Goal: Task Accomplishment & Management: Manage account settings

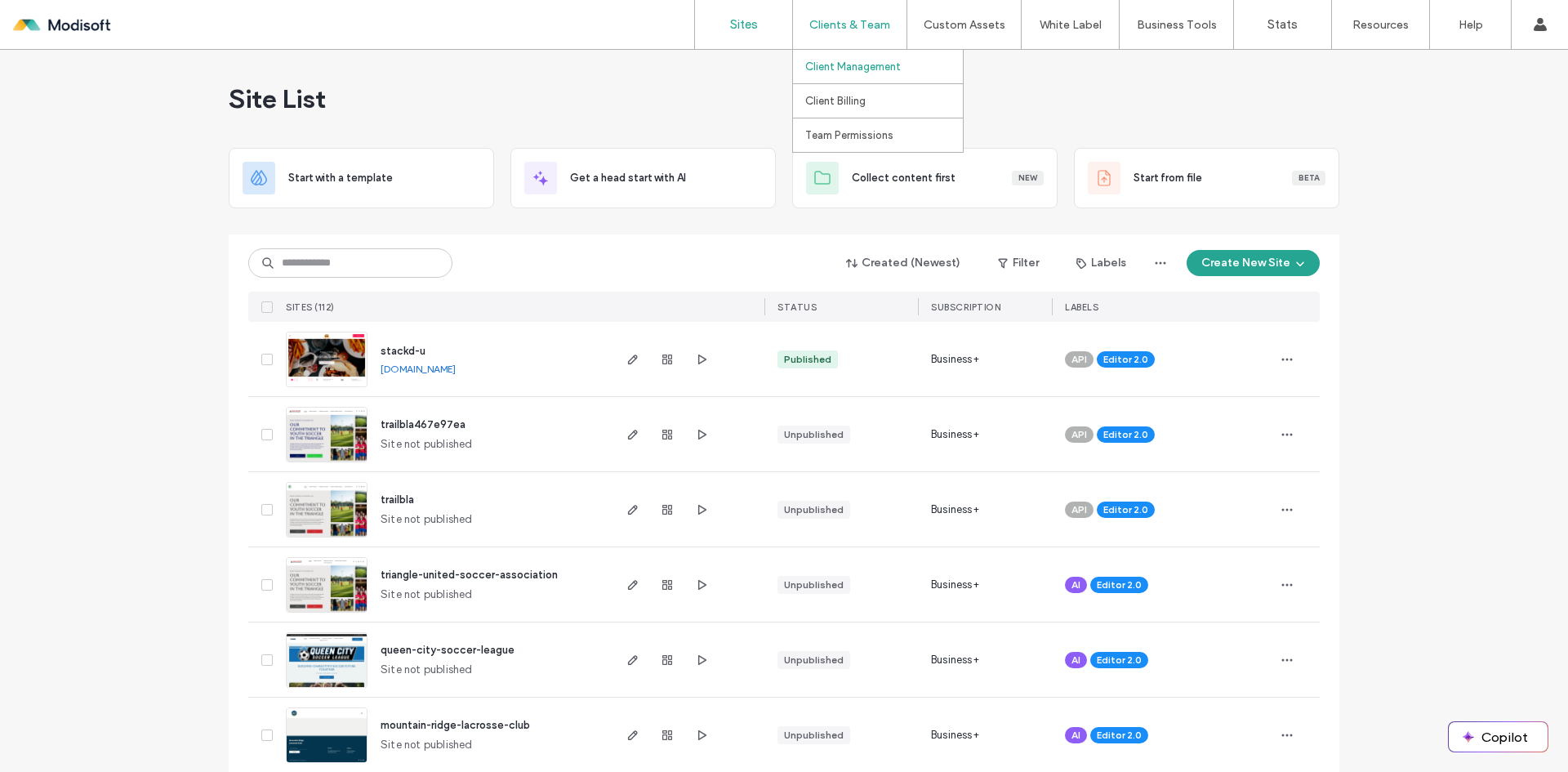
click at [849, 67] on label "Client Management" at bounding box center [853, 66] width 96 height 12
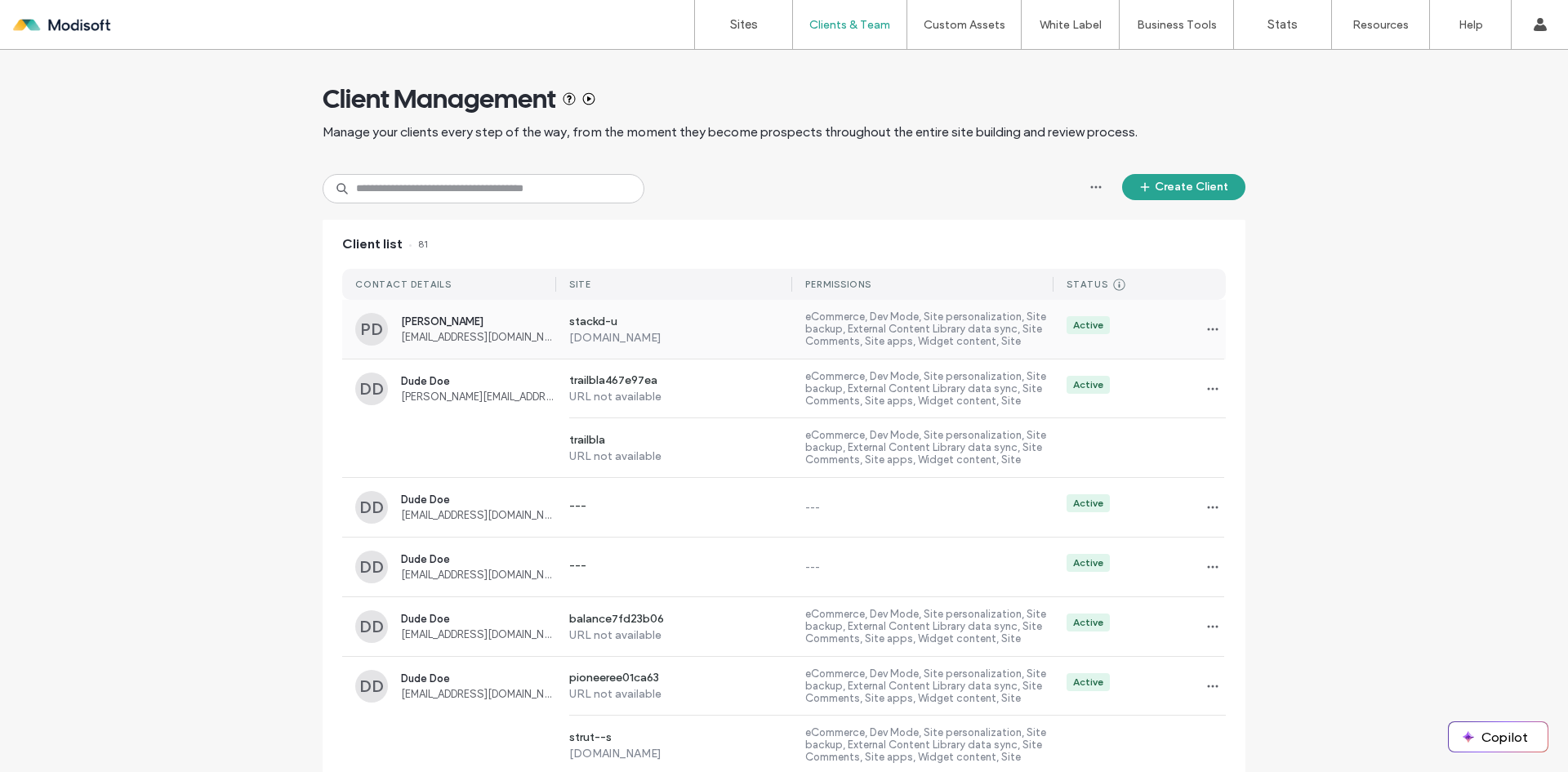
click at [422, 335] on span "[EMAIL_ADDRESS][DOMAIN_NAME]" at bounding box center [478, 337] width 155 height 12
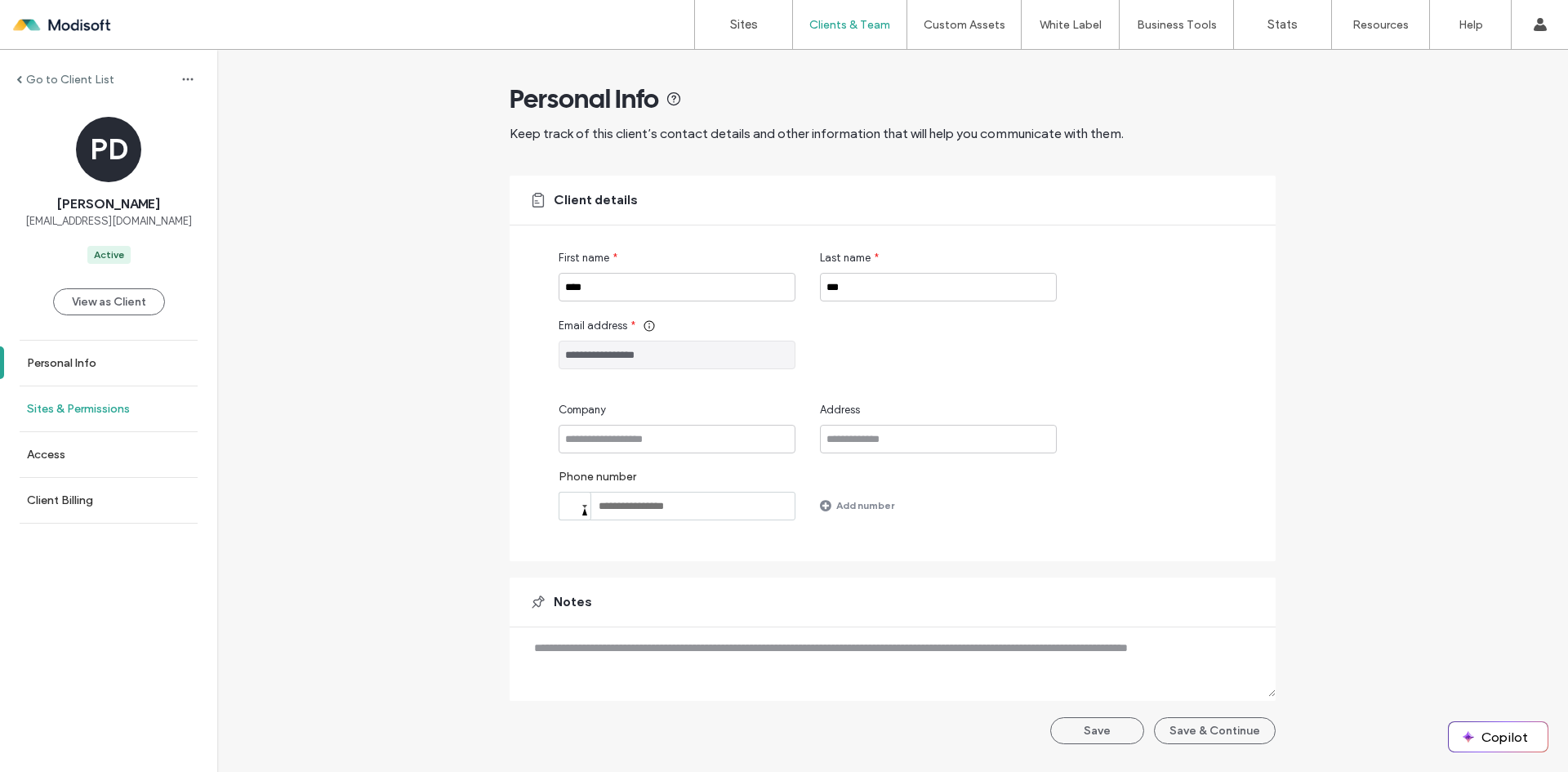
click at [62, 411] on label "Sites & Permissions" at bounding box center [79, 409] width 103 height 14
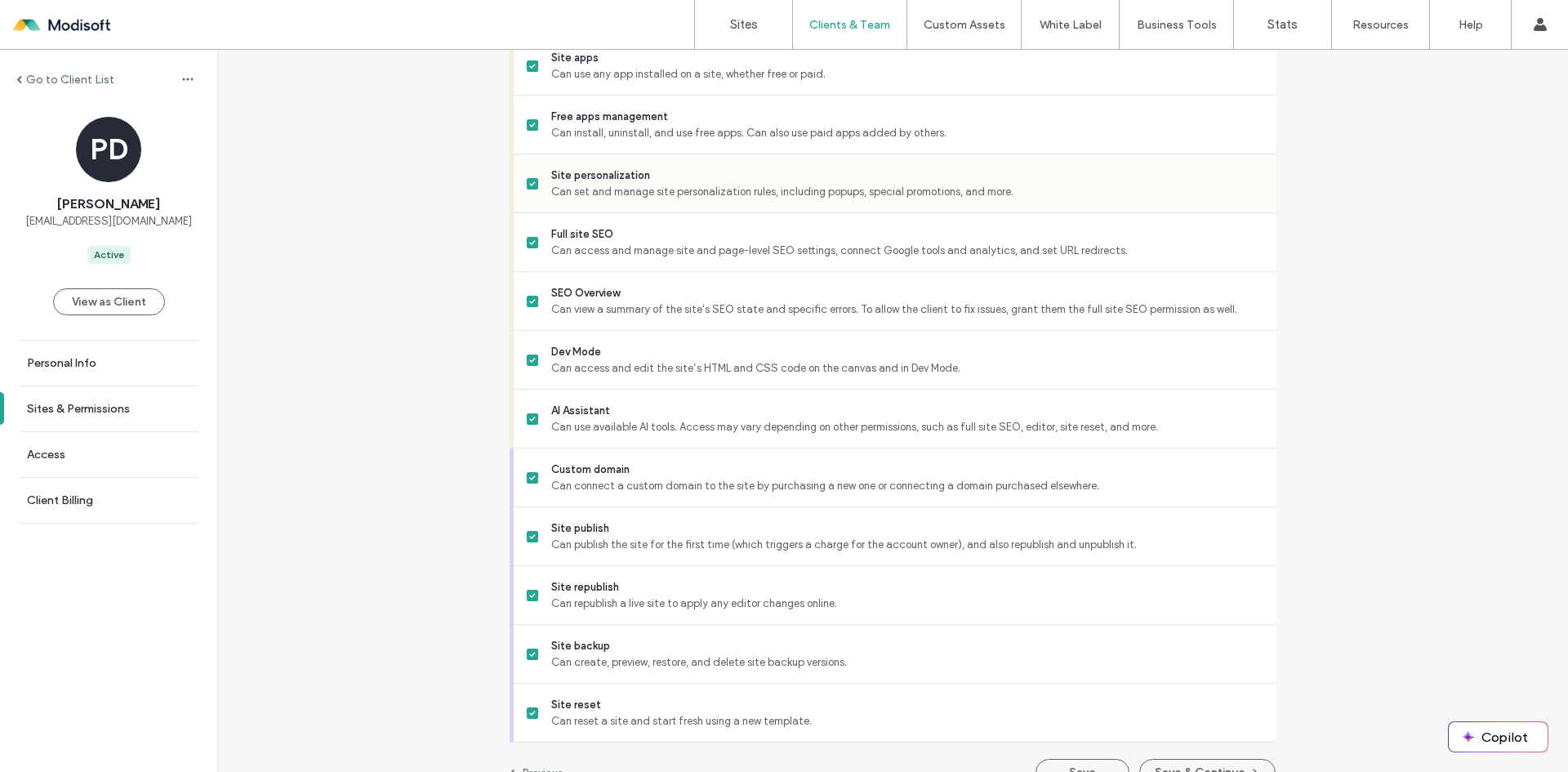
scroll to position [1332, 0]
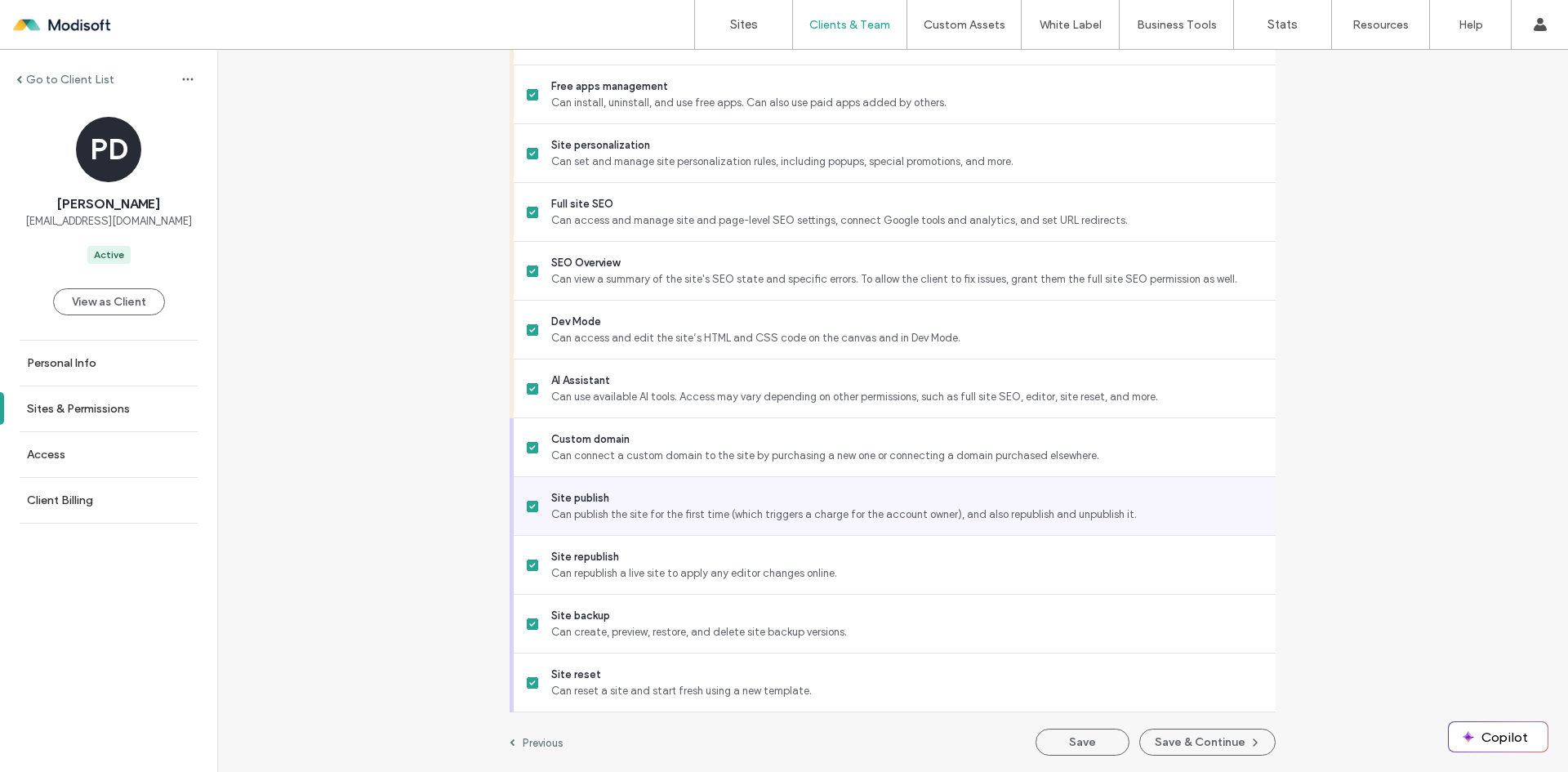
click at [529, 506] on icon at bounding box center [533, 506] width 7 height 5
click at [529, 506] on icon at bounding box center [532, 506] width 6 height 5
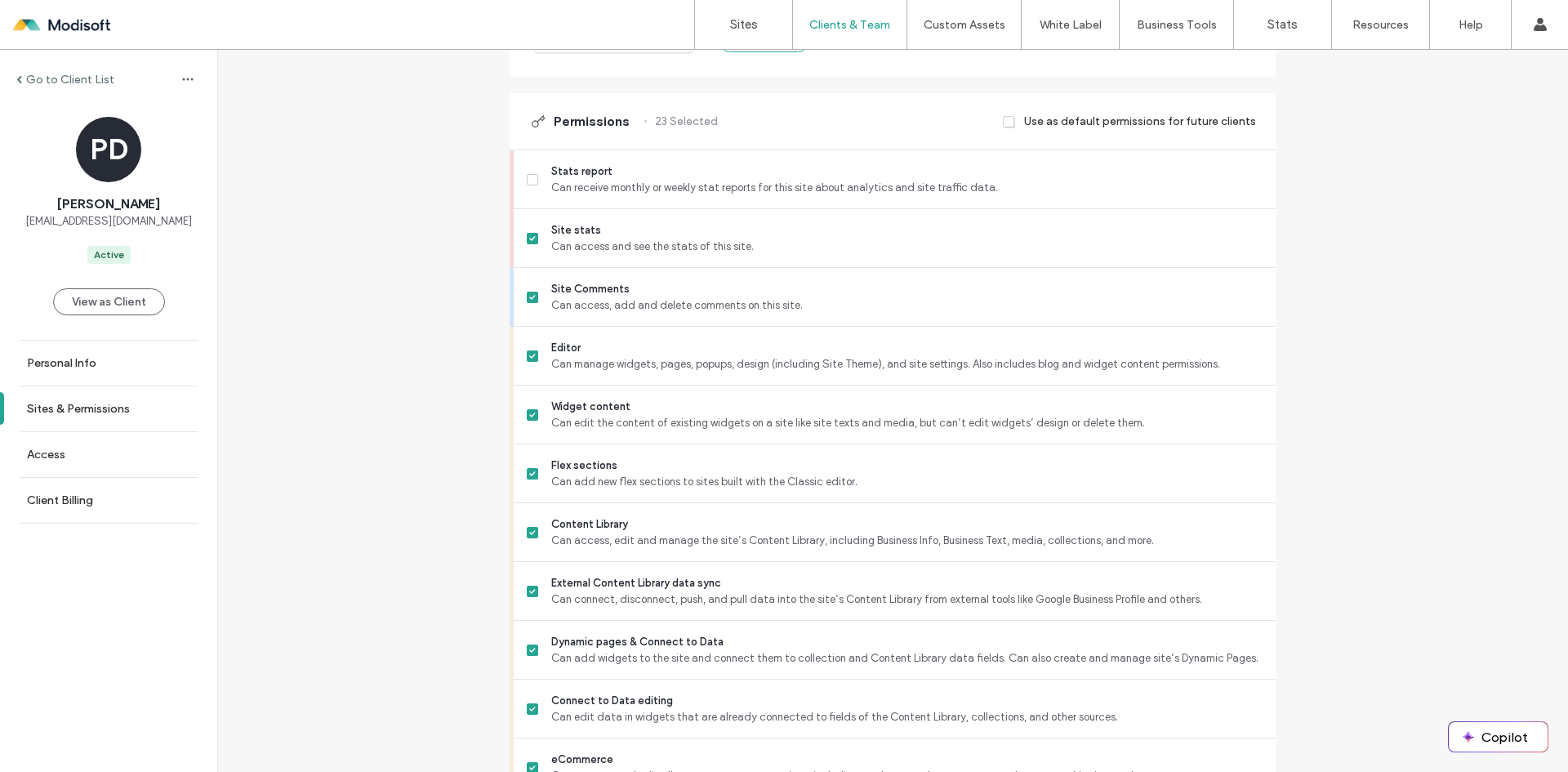
scroll to position [0, 0]
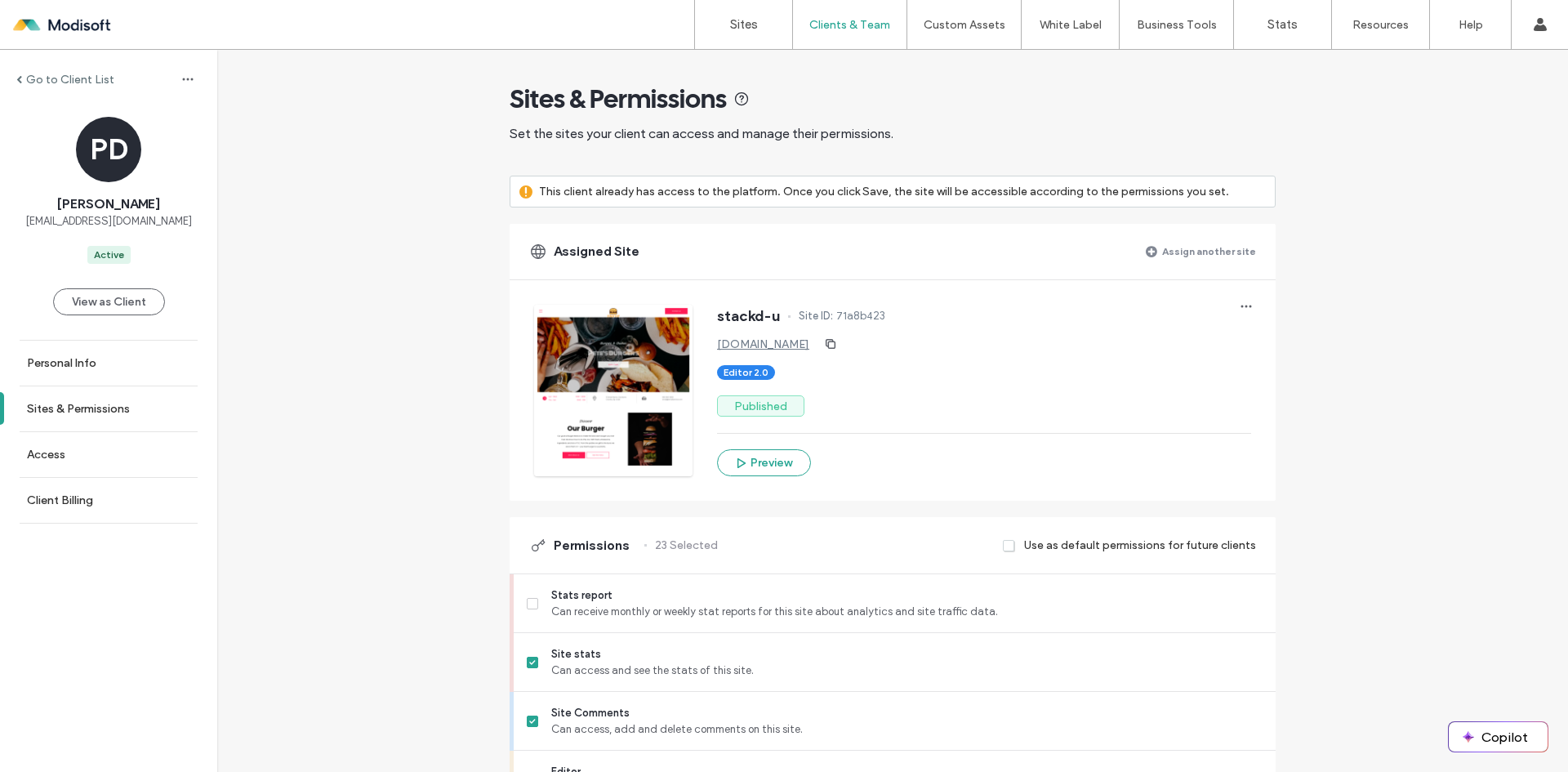
click at [845, 393] on div "stackd-u Site ID: 71a8b423 stackd-u.multiscreensite.com Editor 2.0 Published Pr…" at bounding box center [984, 390] width 534 height 172
click at [1065, 102] on label "Custom Branding" at bounding box center [1076, 101] width 86 height 12
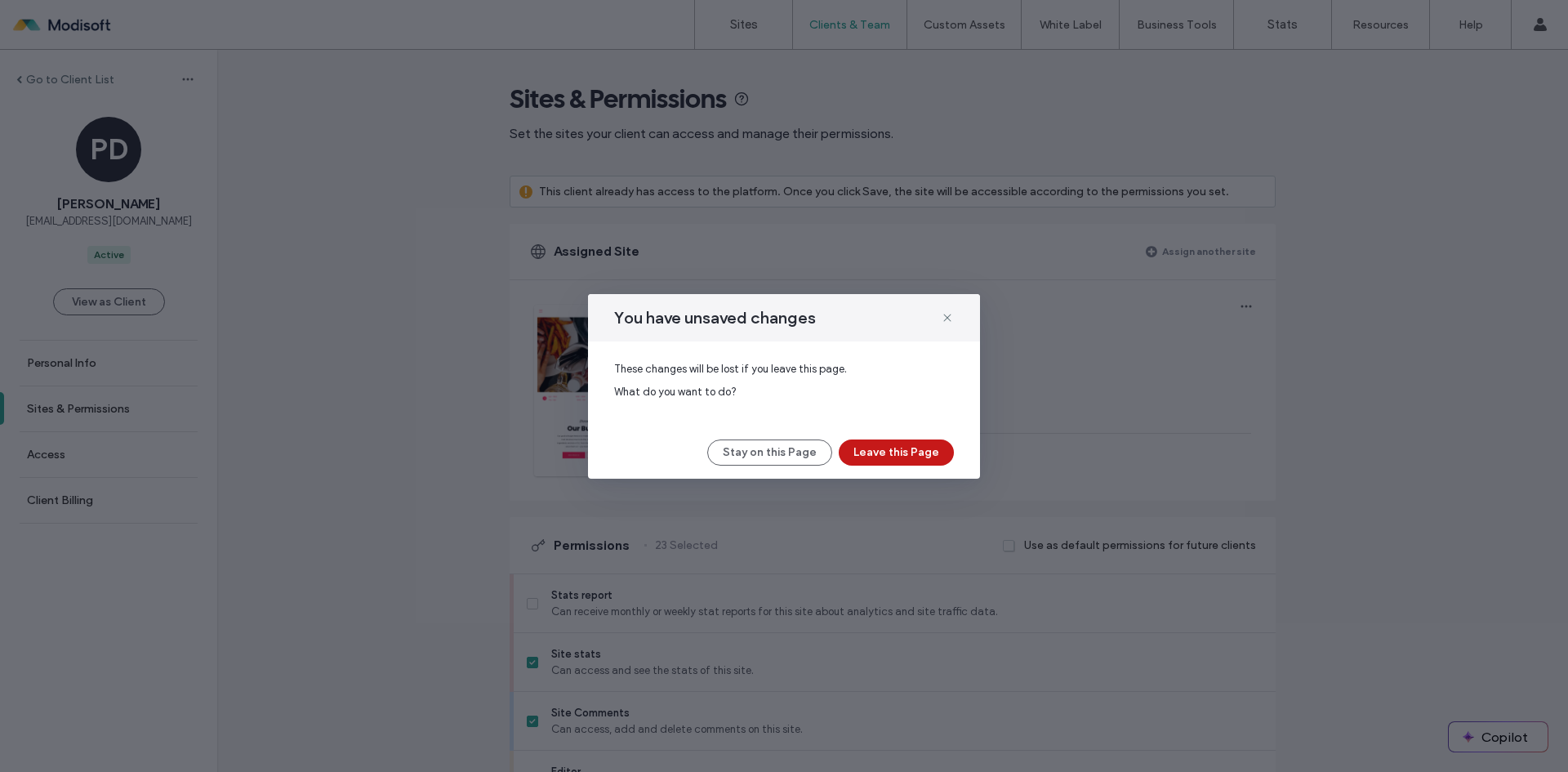
click at [908, 450] on button "Leave this Page" at bounding box center [897, 452] width 115 height 26
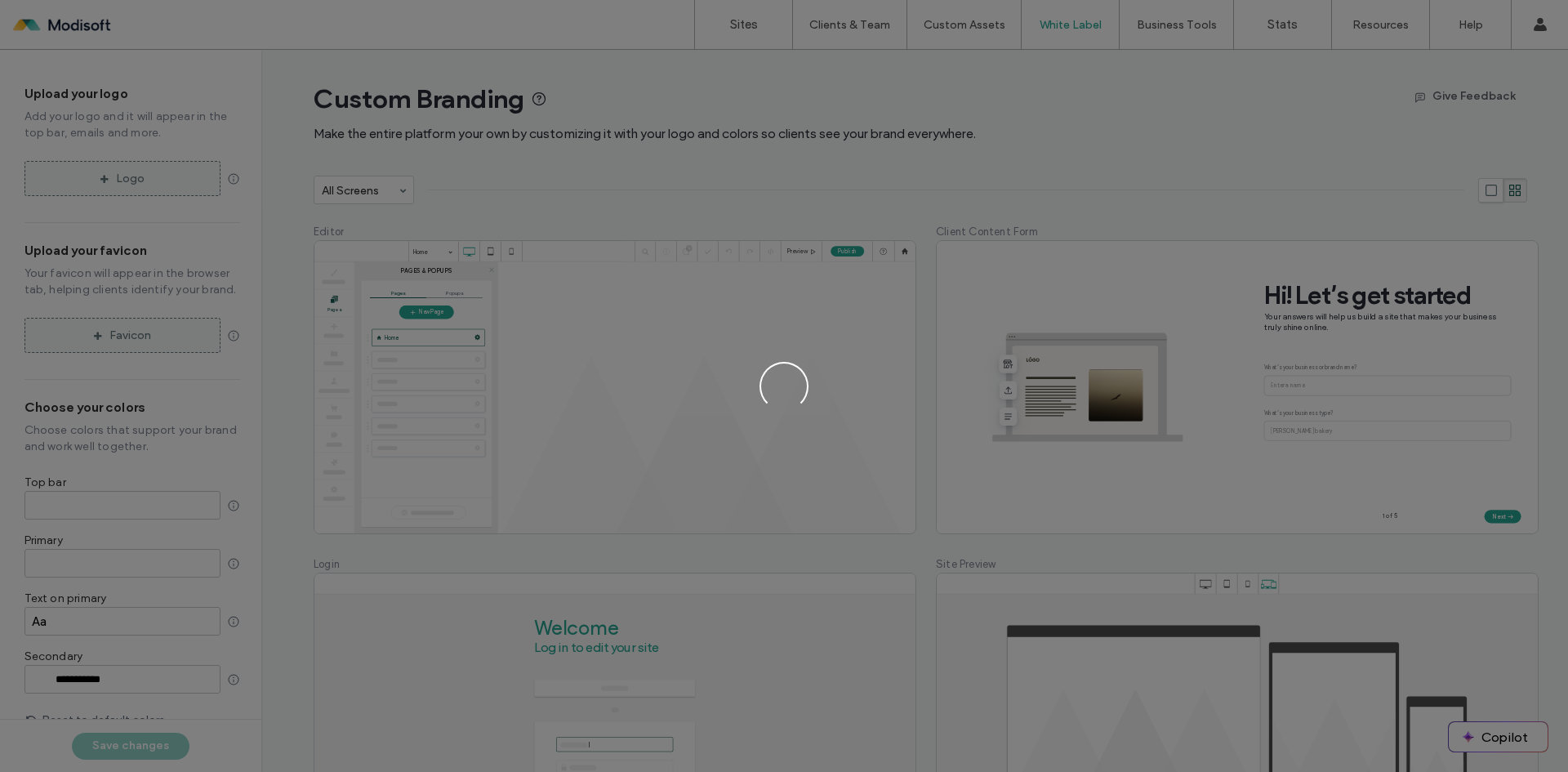
type input "*******"
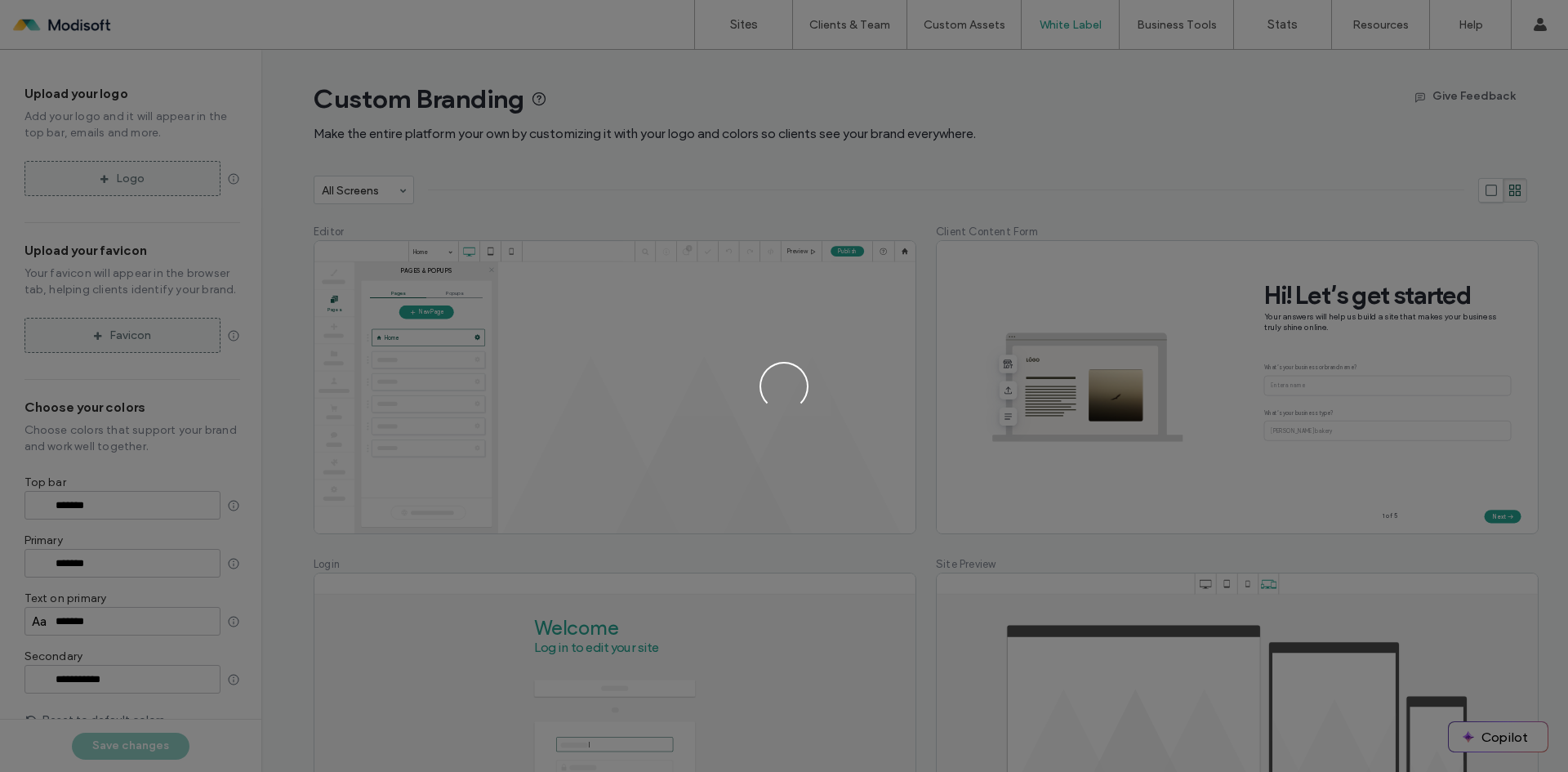
type input "*******"
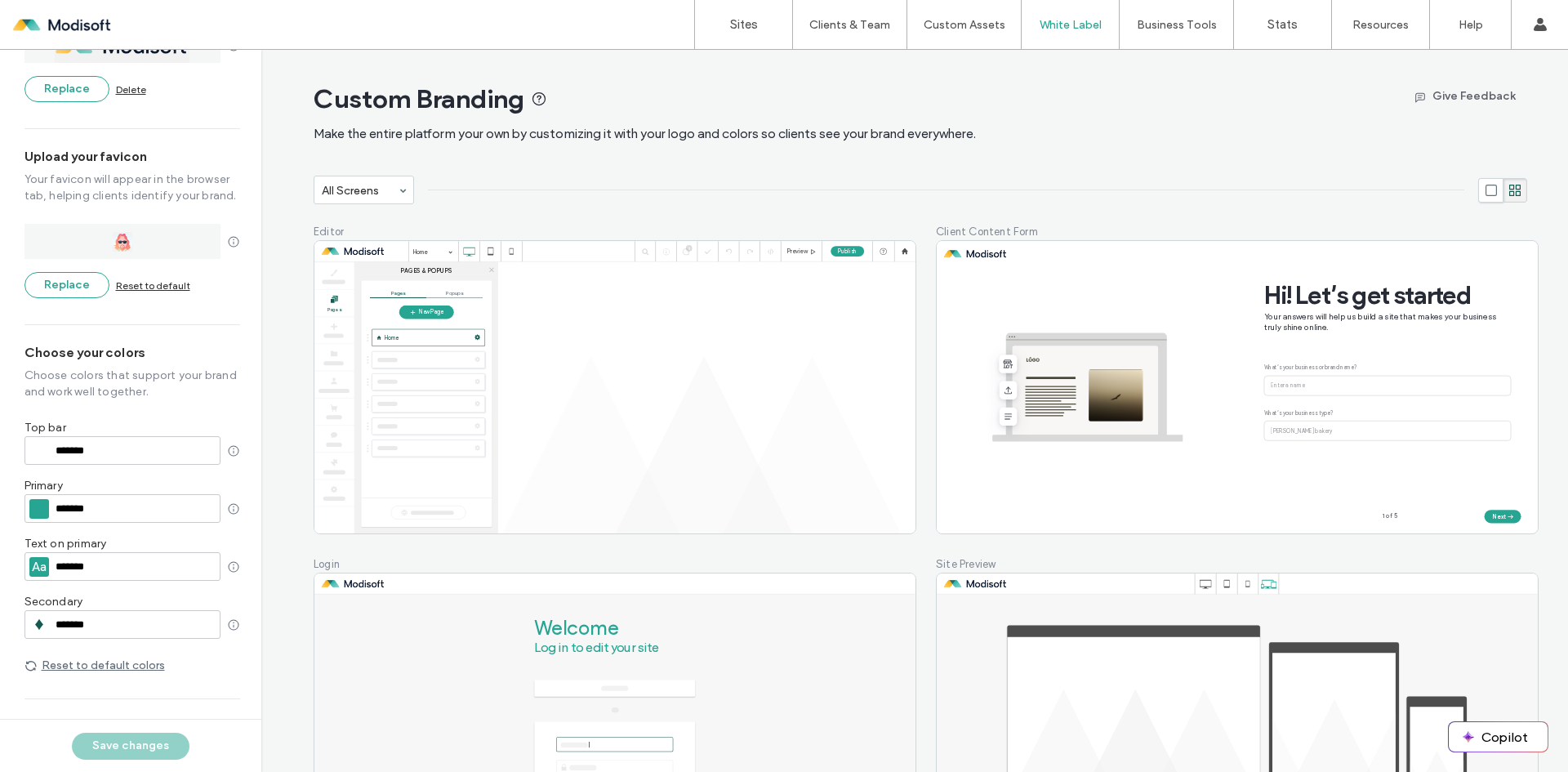
scroll to position [241, 0]
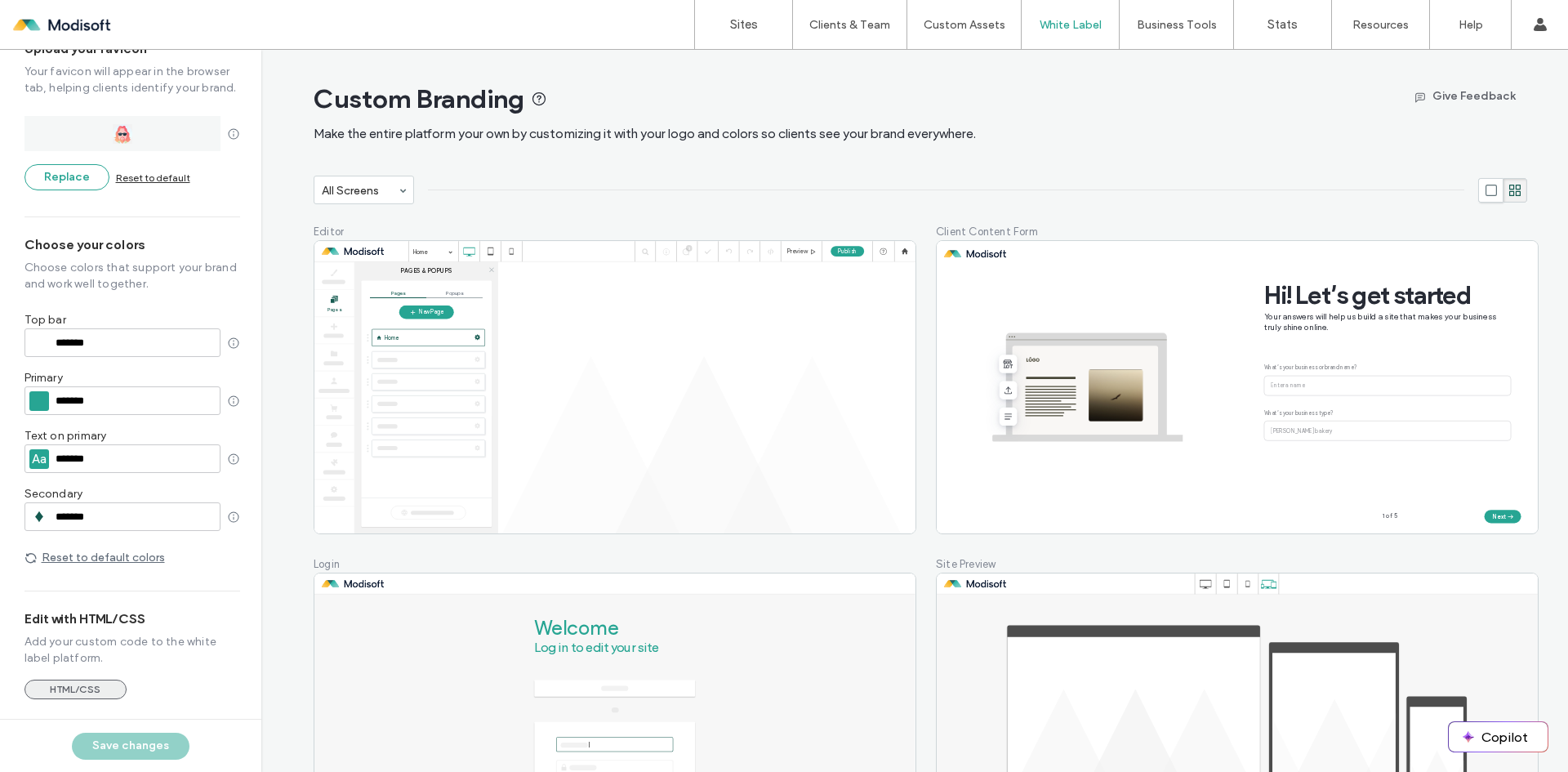
click at [83, 687] on button "HTML/CSS" at bounding box center [75, 689] width 102 height 19
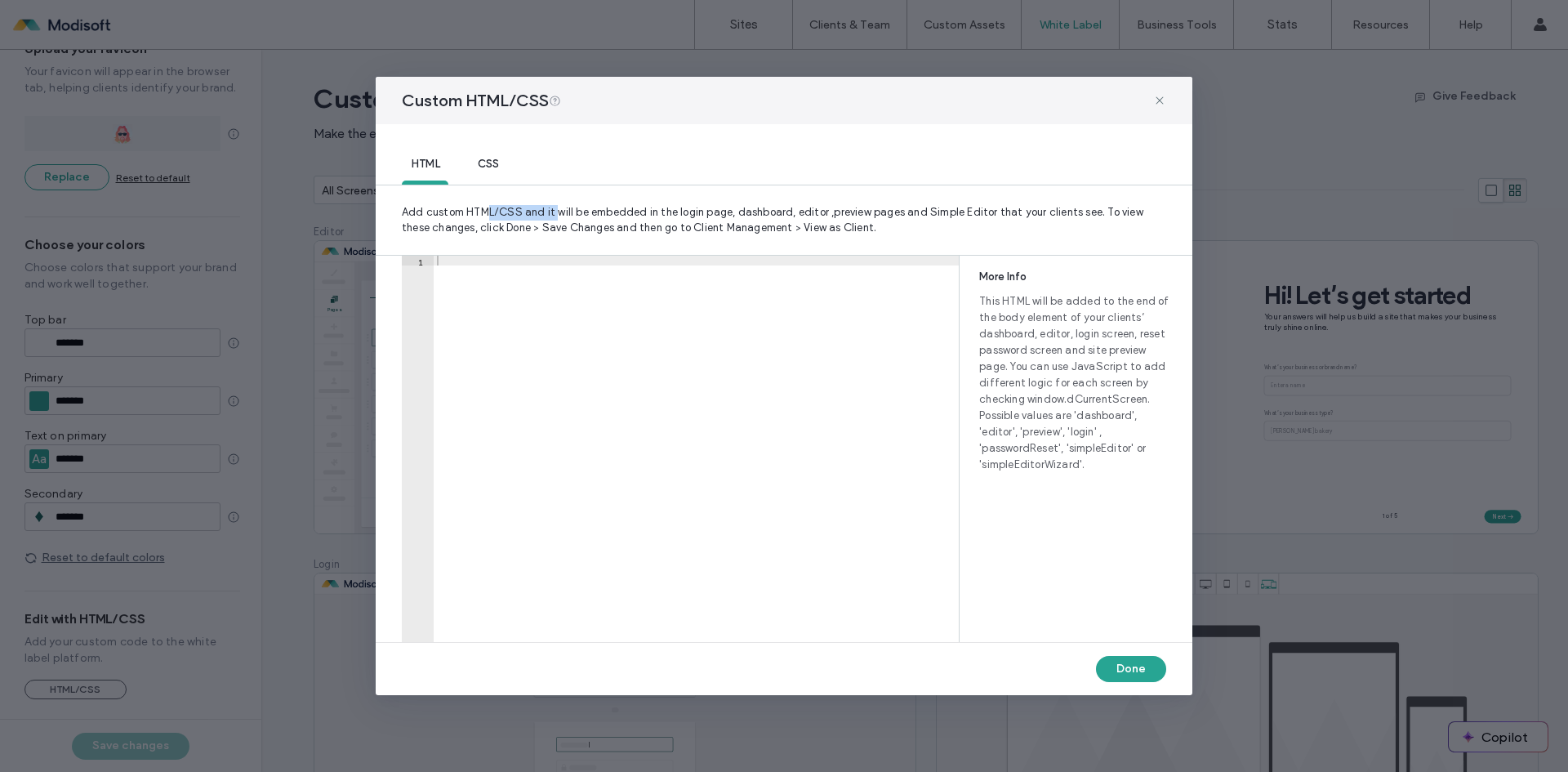
drag, startPoint x: 487, startPoint y: 211, endPoint x: 596, endPoint y: 214, distance: 109.0
click at [581, 214] on span "Add custom HTML/CSS and it will be embedded in the login page, dashboard, edito…" at bounding box center [784, 220] width 817 height 69
click at [725, 222] on span "Add custom HTML/CSS and it will be embedded in the login page, dashboard, edito…" at bounding box center [784, 220] width 817 height 69
click at [1161, 97] on icon at bounding box center [1159, 100] width 13 height 13
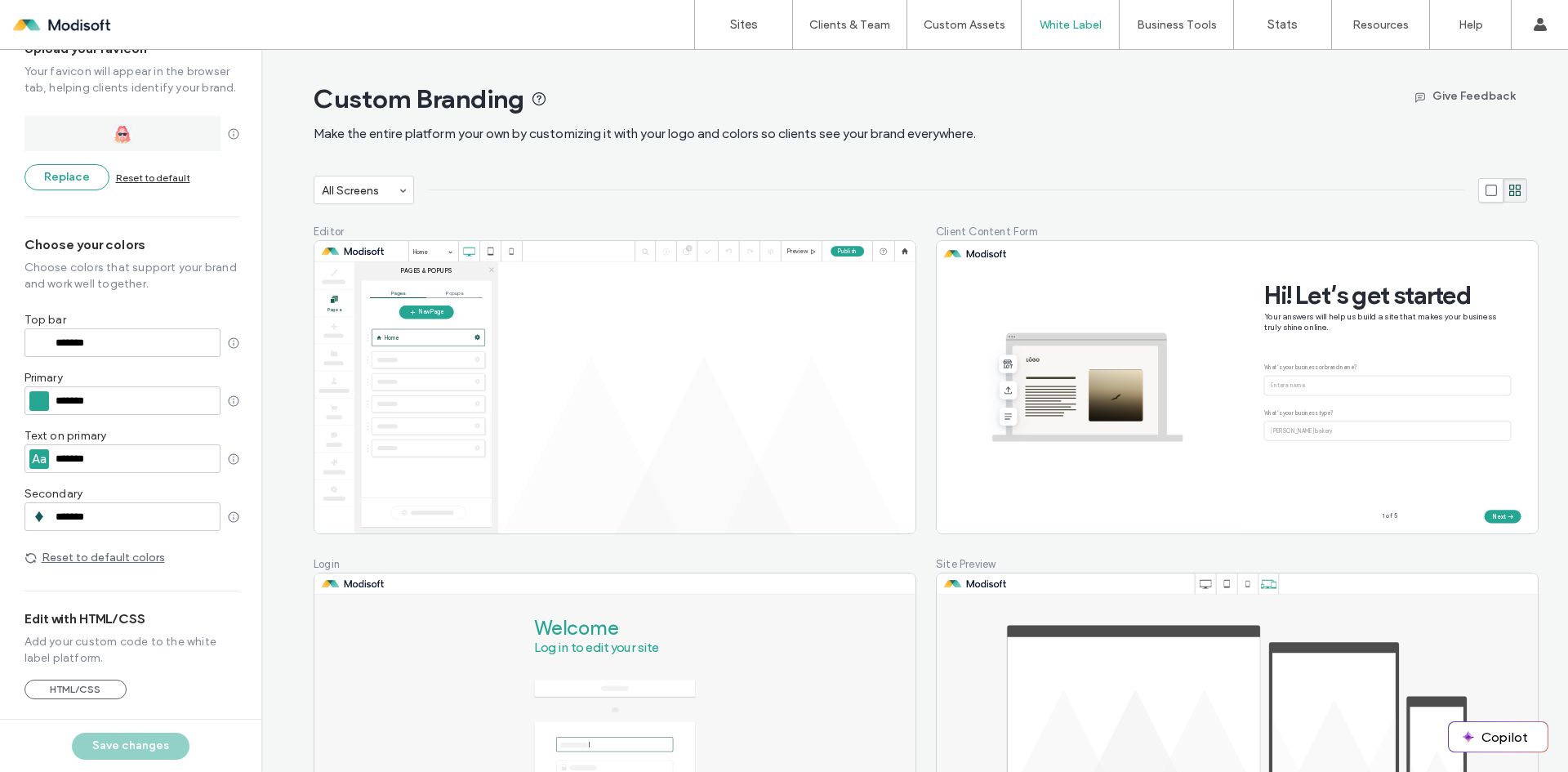
click at [1304, 71] on div "Custom Branding Make the entire platform your own by customizing it with your l…" at bounding box center [920, 113] width 1214 height 126
click at [1266, 116] on div "Custom Branding Make the entire platform your own by customizing it with your l…" at bounding box center [920, 112] width 1214 height 60
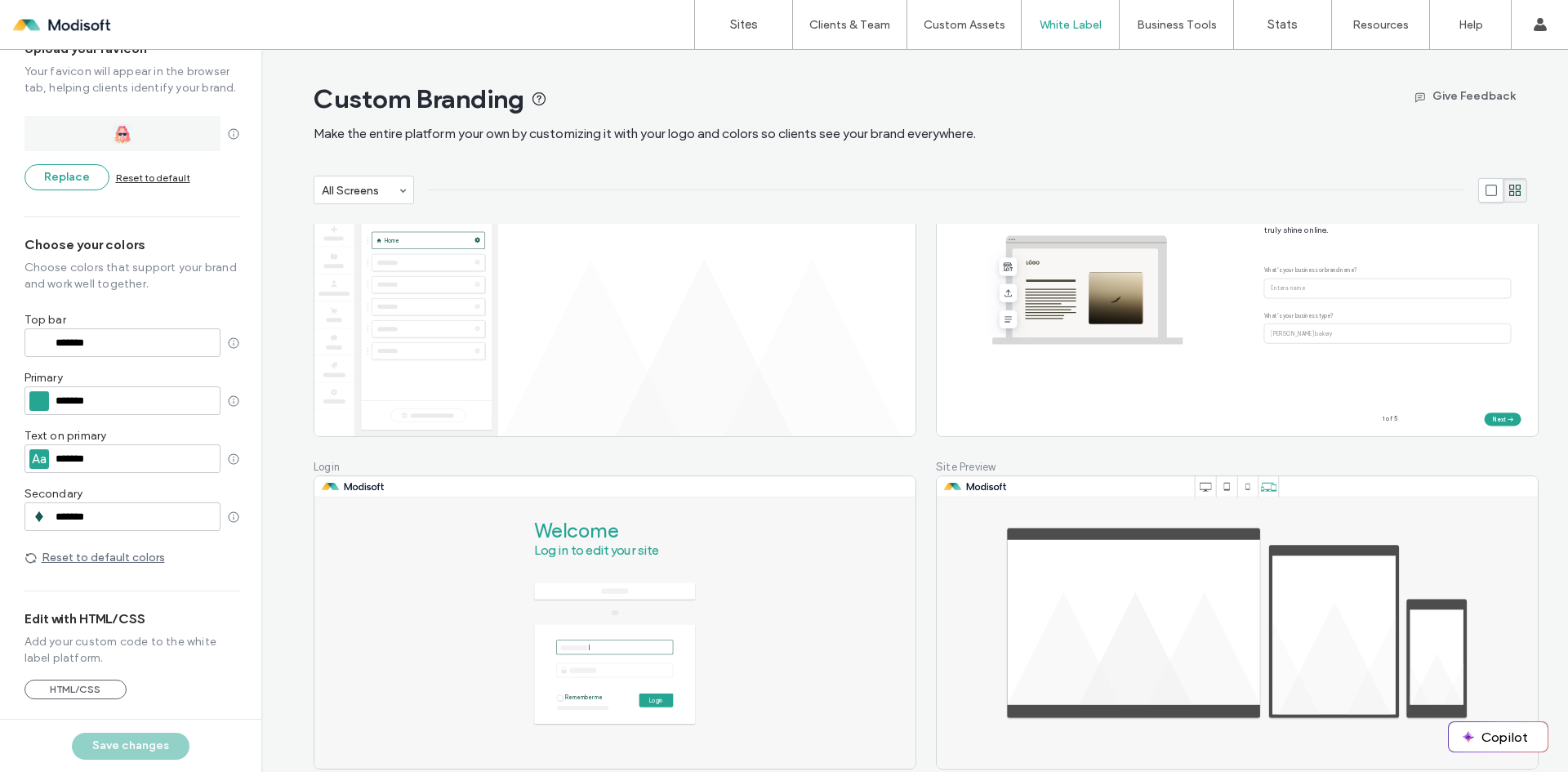
scroll to position [163, 0]
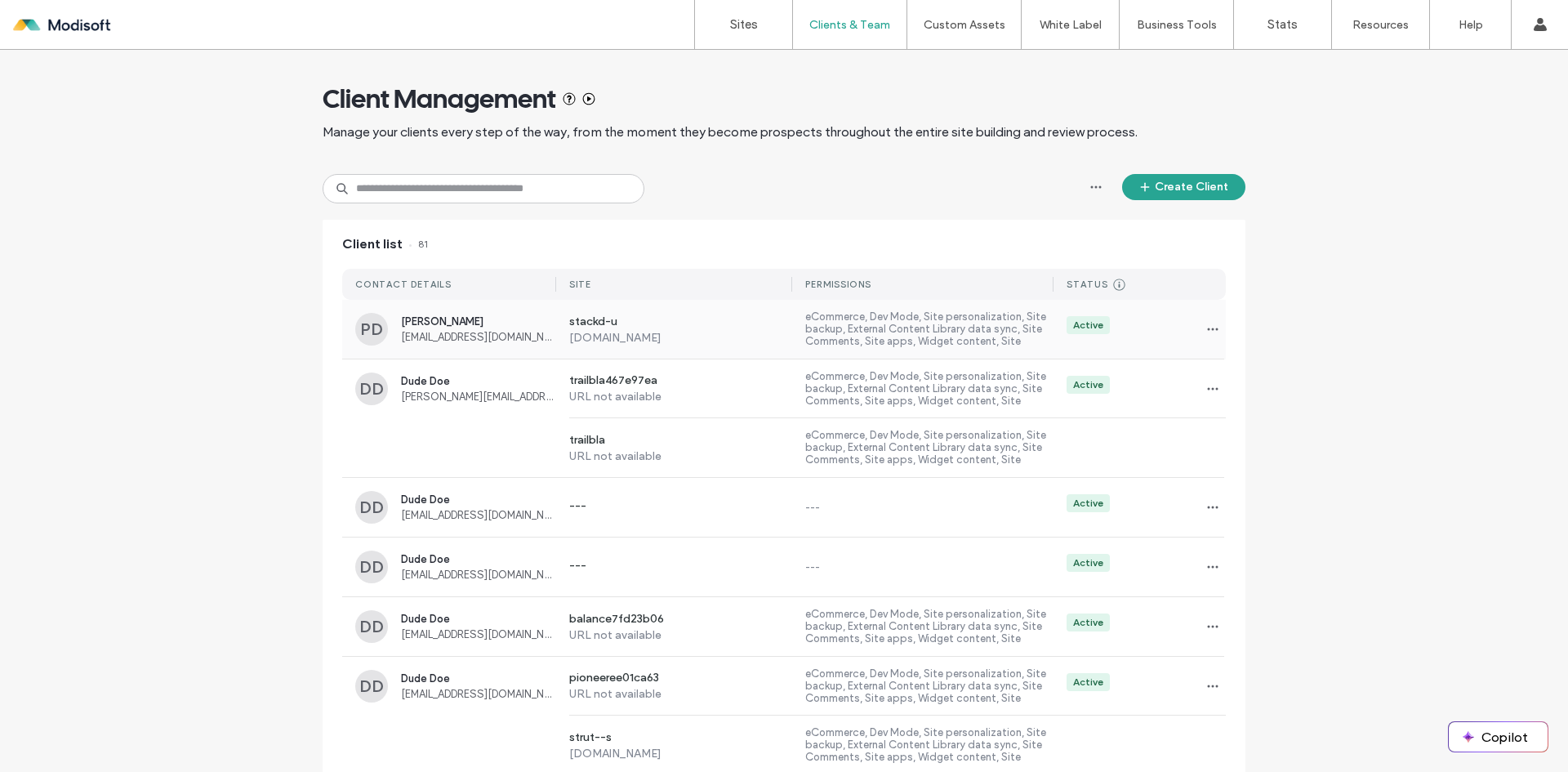
click at [479, 323] on span "[PERSON_NAME]" at bounding box center [478, 321] width 155 height 12
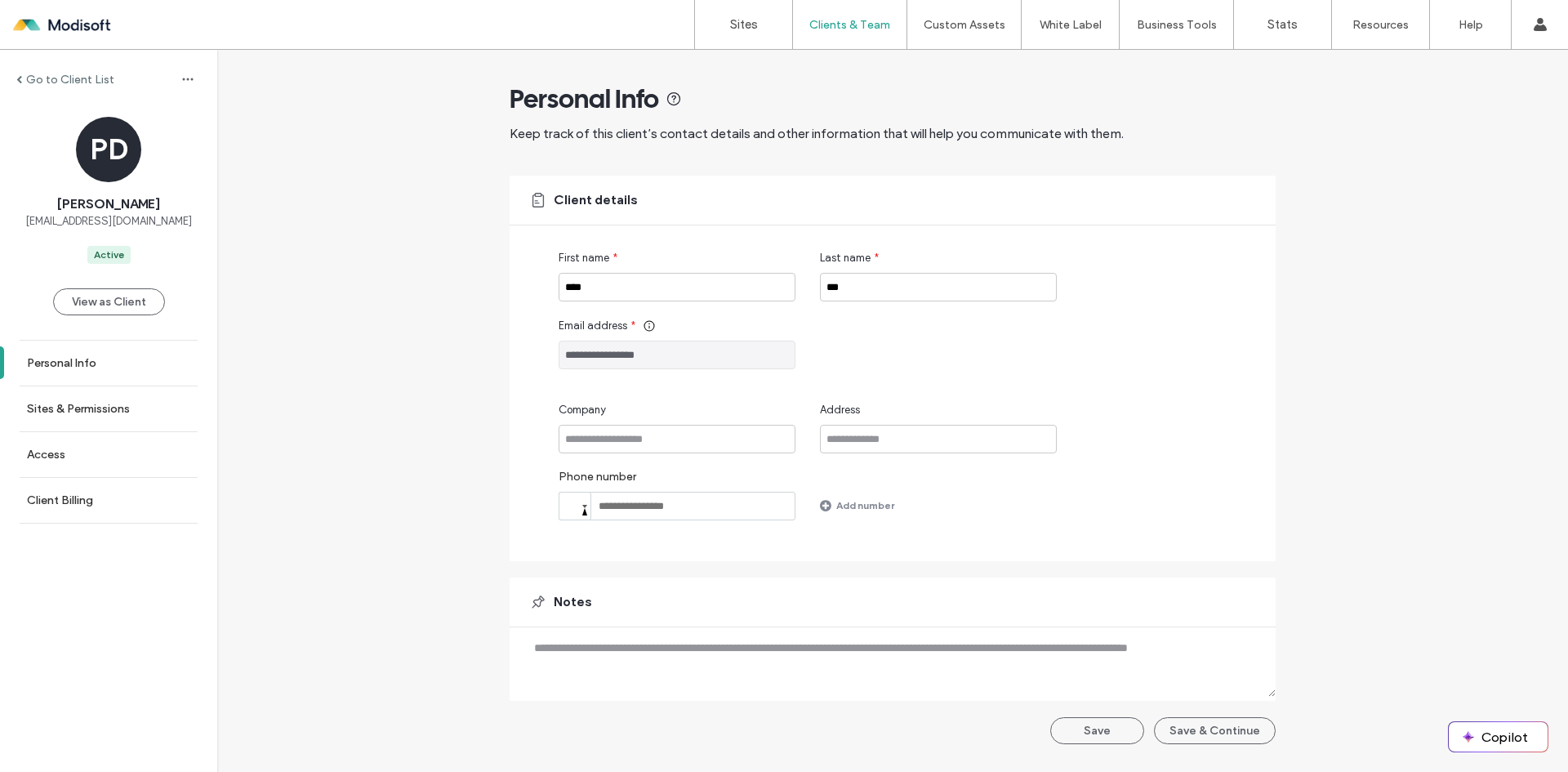
click at [352, 426] on div "**********" at bounding box center [893, 405] width 1351 height 710
click at [115, 406] on label "Sites & Permissions" at bounding box center [79, 409] width 103 height 14
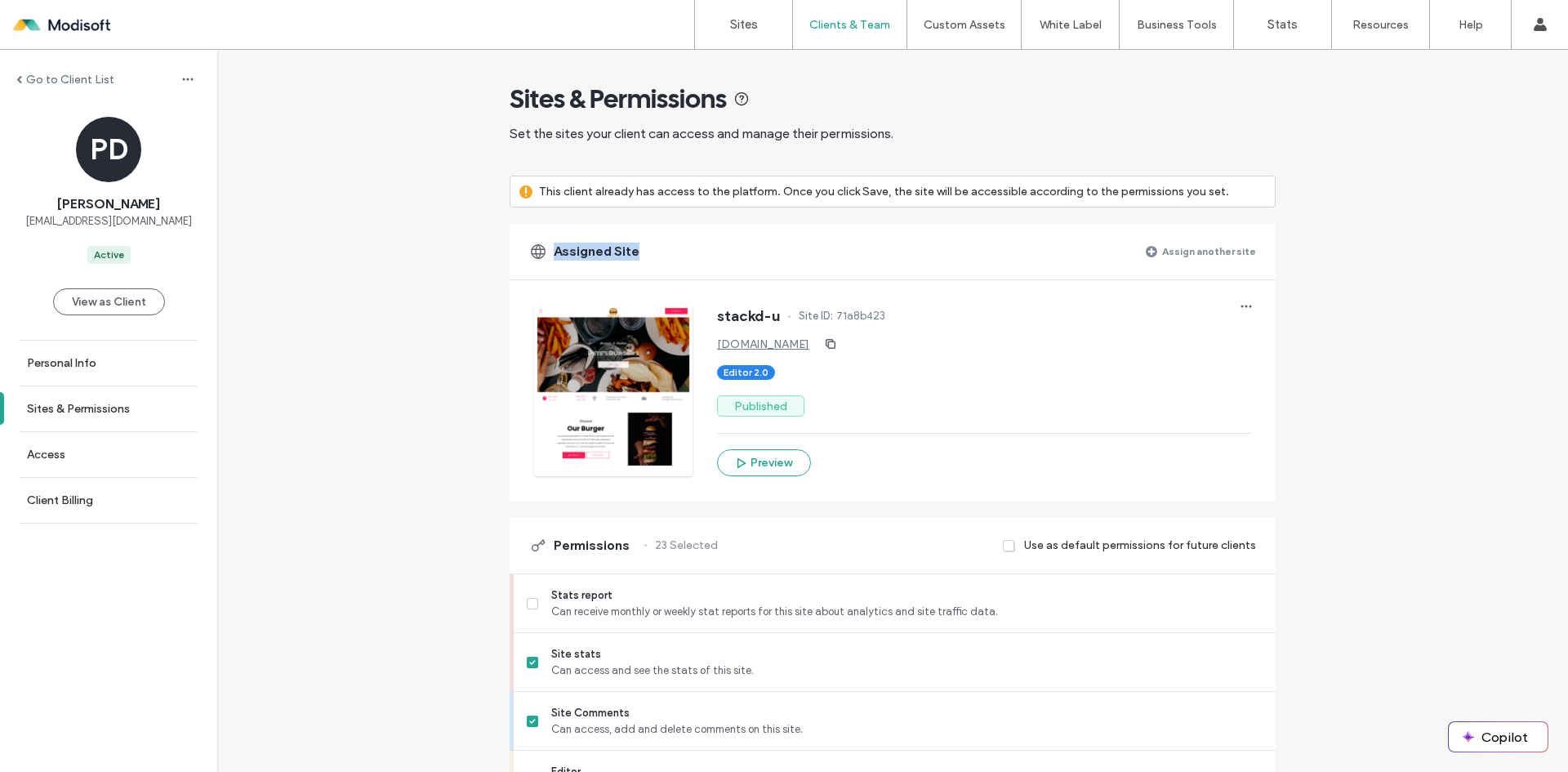
drag, startPoint x: 537, startPoint y: 245, endPoint x: 644, endPoint y: 252, distance: 107.2
click at [644, 252] on div "Assigned Site Assign another site" at bounding box center [892, 251] width 766 height 56
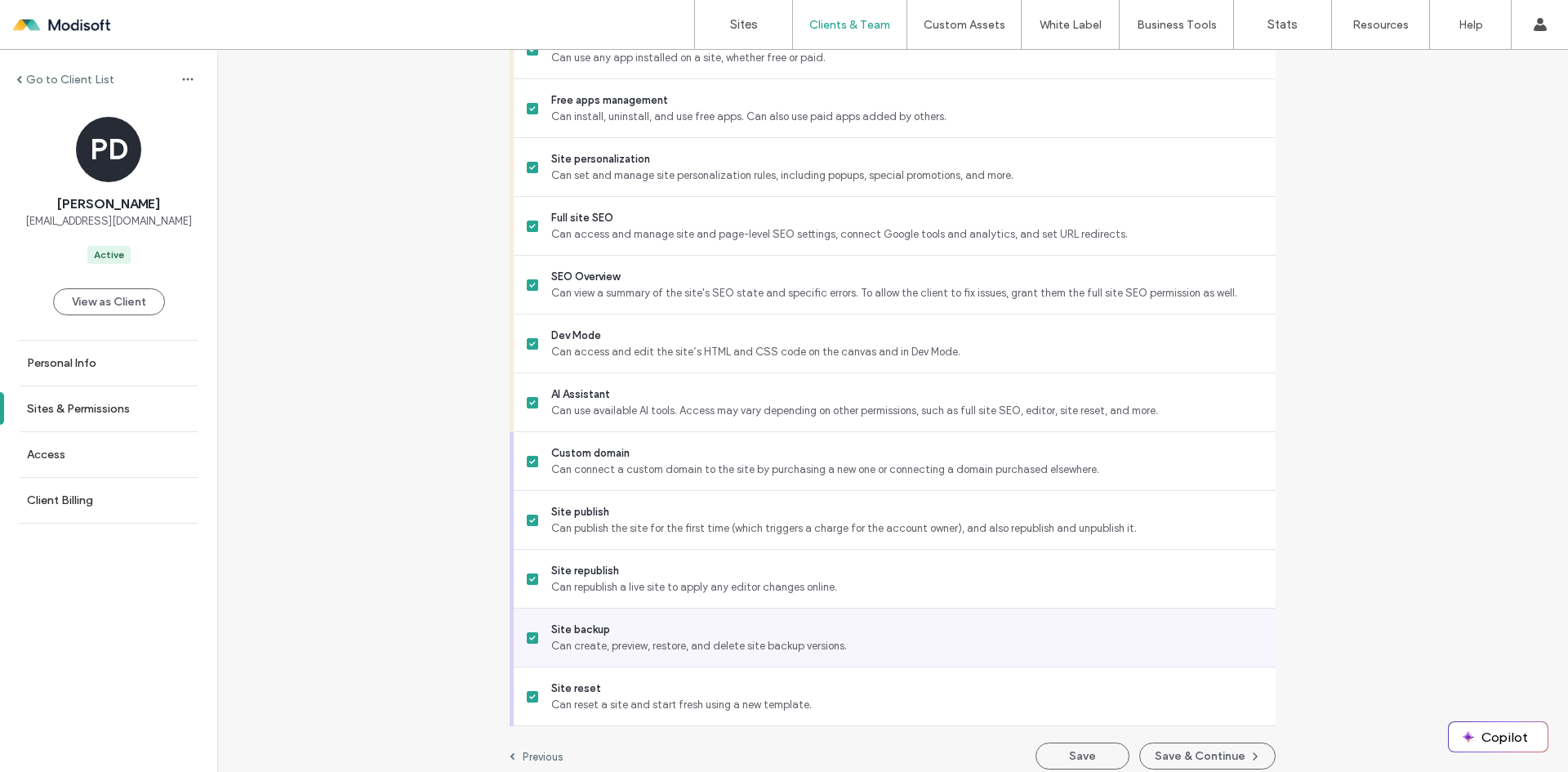
scroll to position [1332, 0]
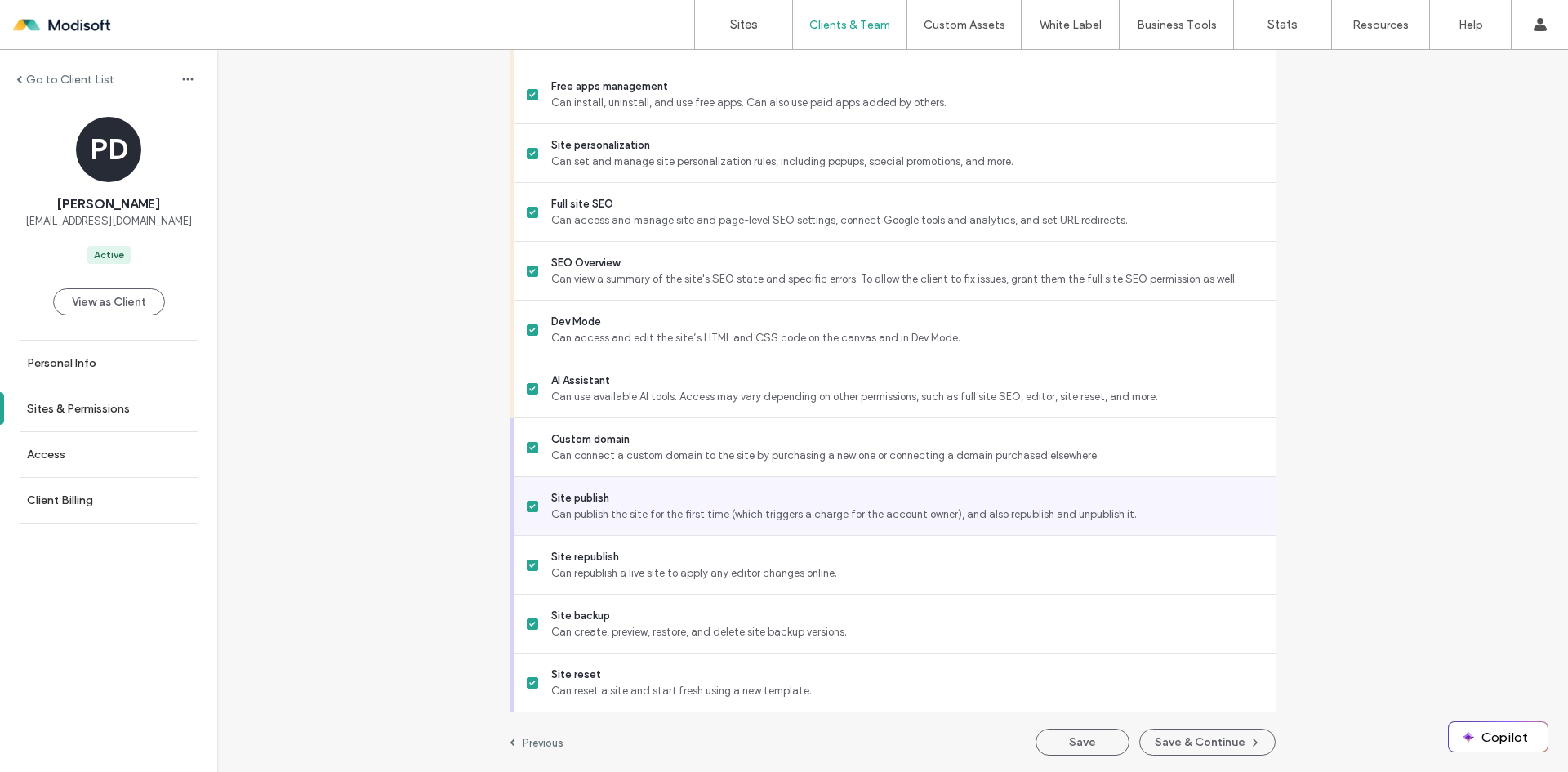
click at [527, 510] on span at bounding box center [533, 506] width 12 height 12
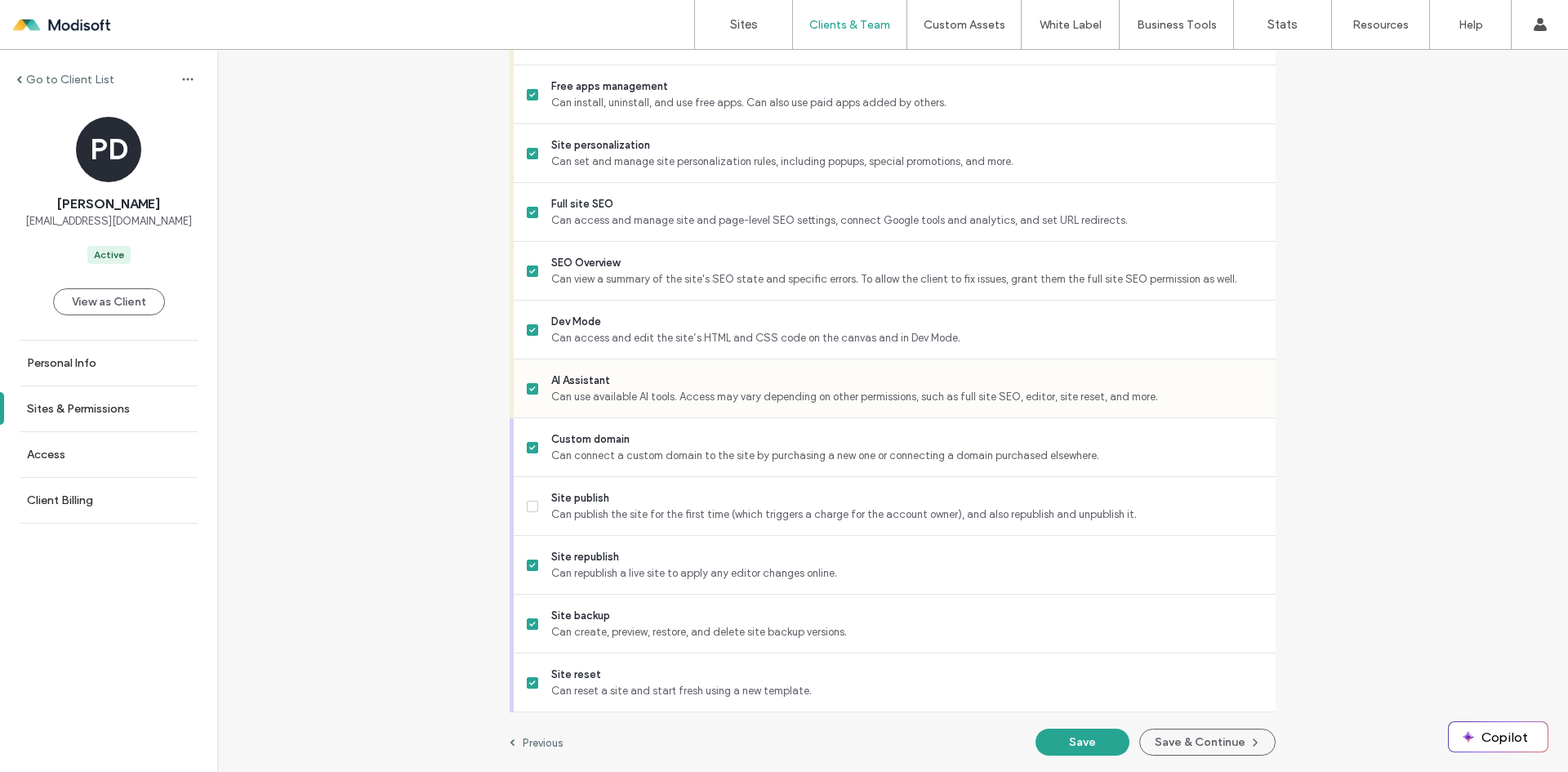
click at [529, 388] on icon at bounding box center [532, 389] width 6 height 5
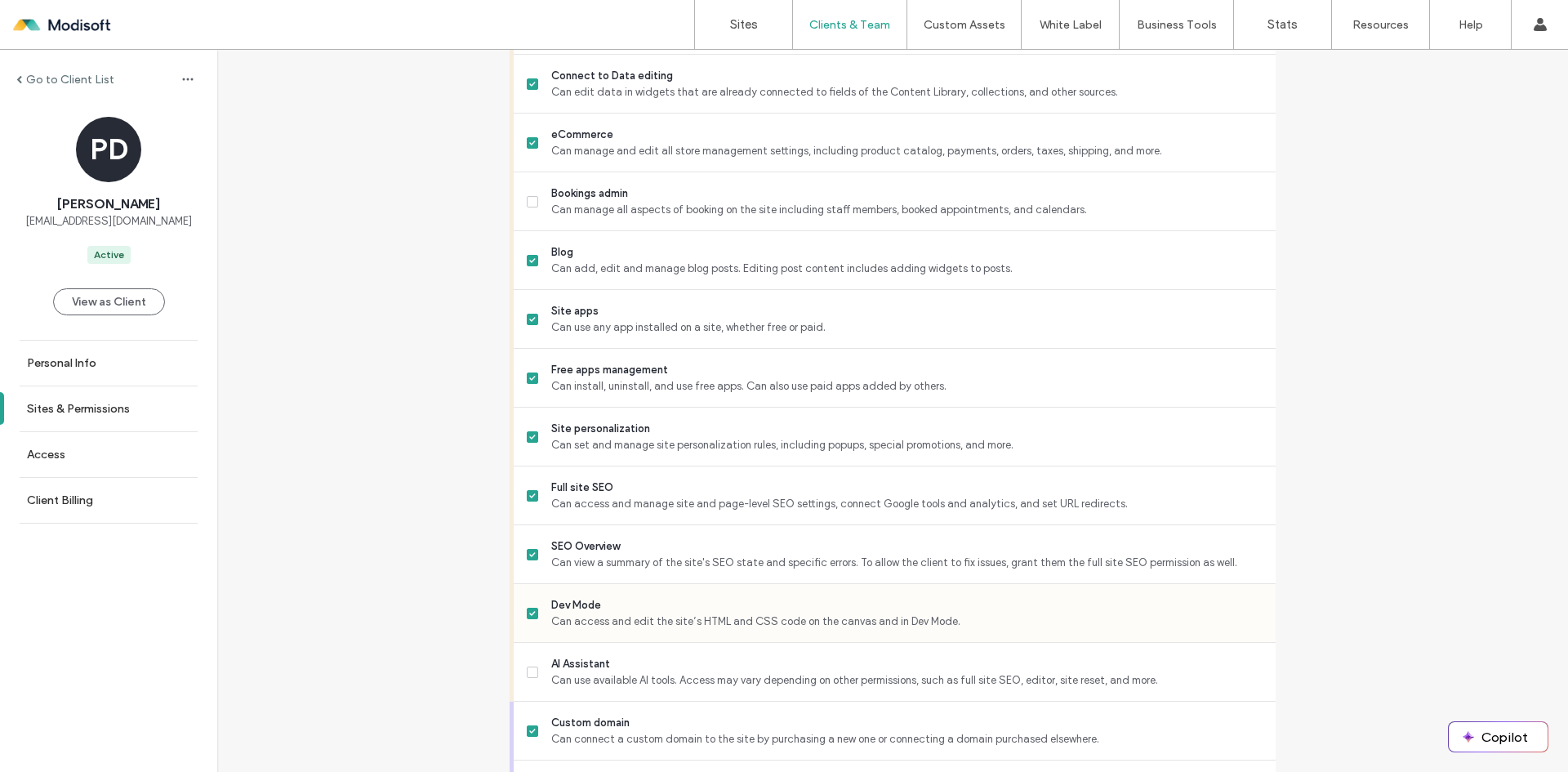
scroll to position [1006, 0]
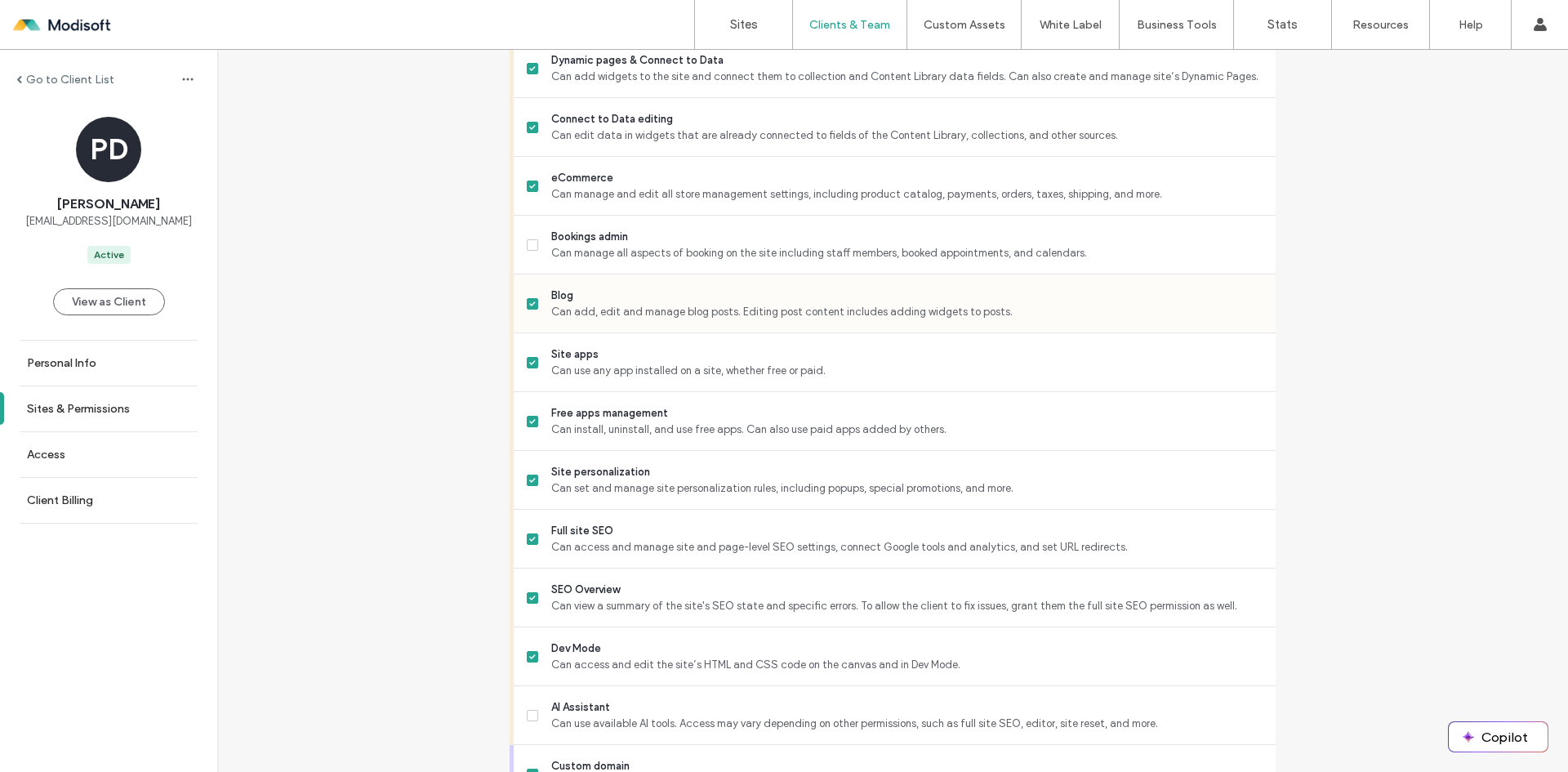
click at [529, 303] on icon at bounding box center [533, 304] width 7 height 5
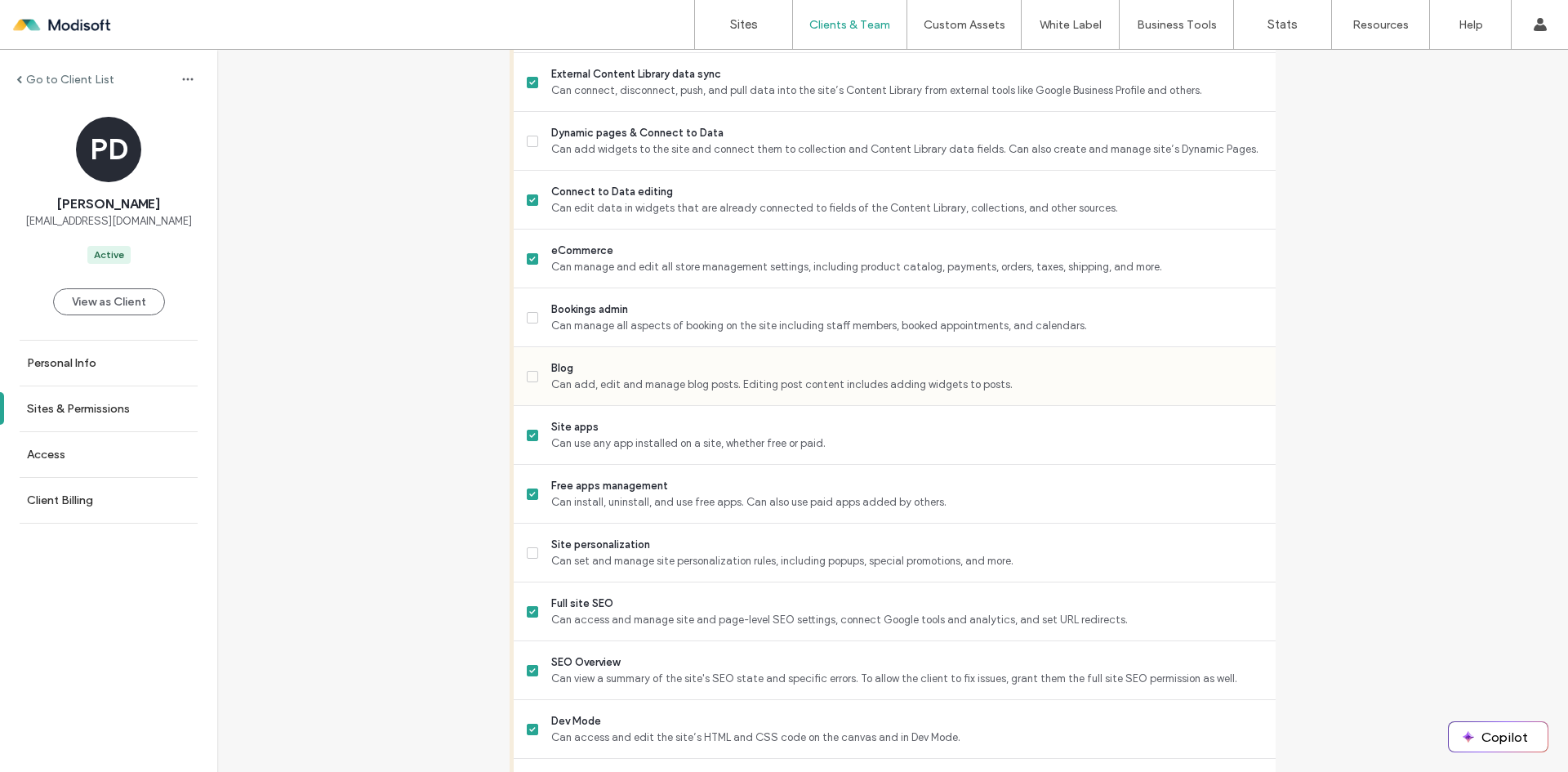
scroll to position [760, 0]
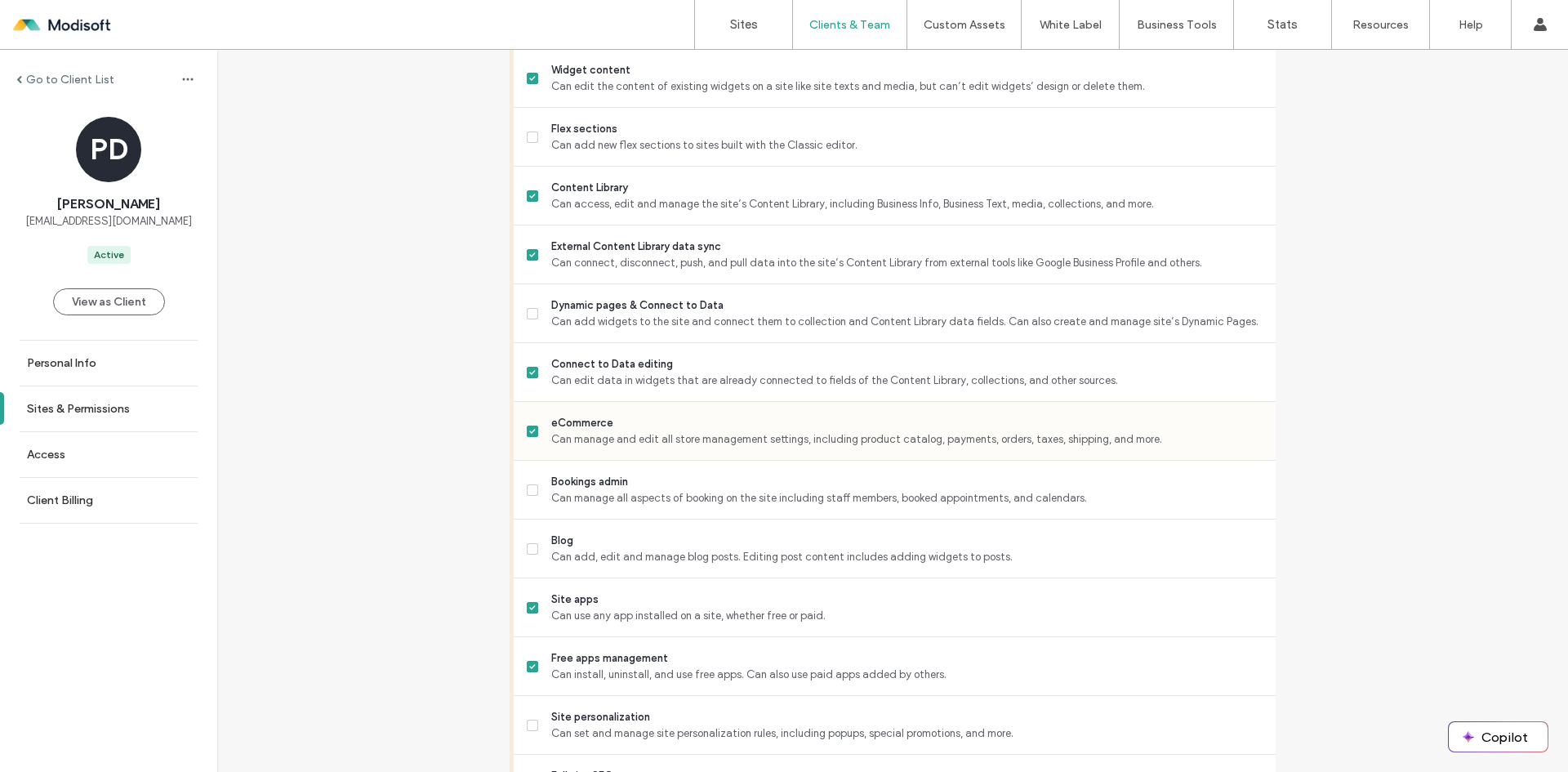
click at [529, 429] on icon at bounding box center [533, 432] width 7 height 5
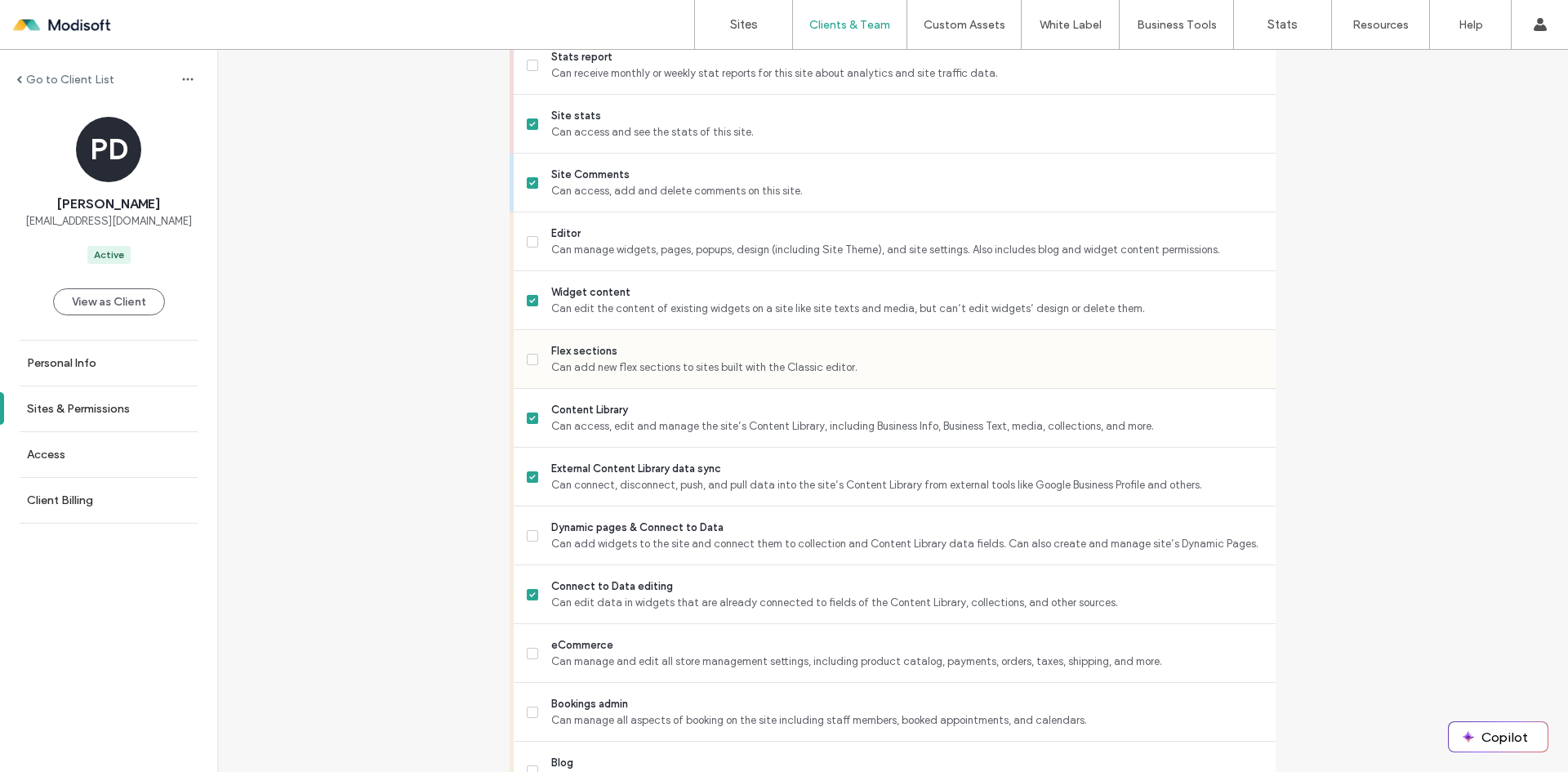
scroll to position [516, 0]
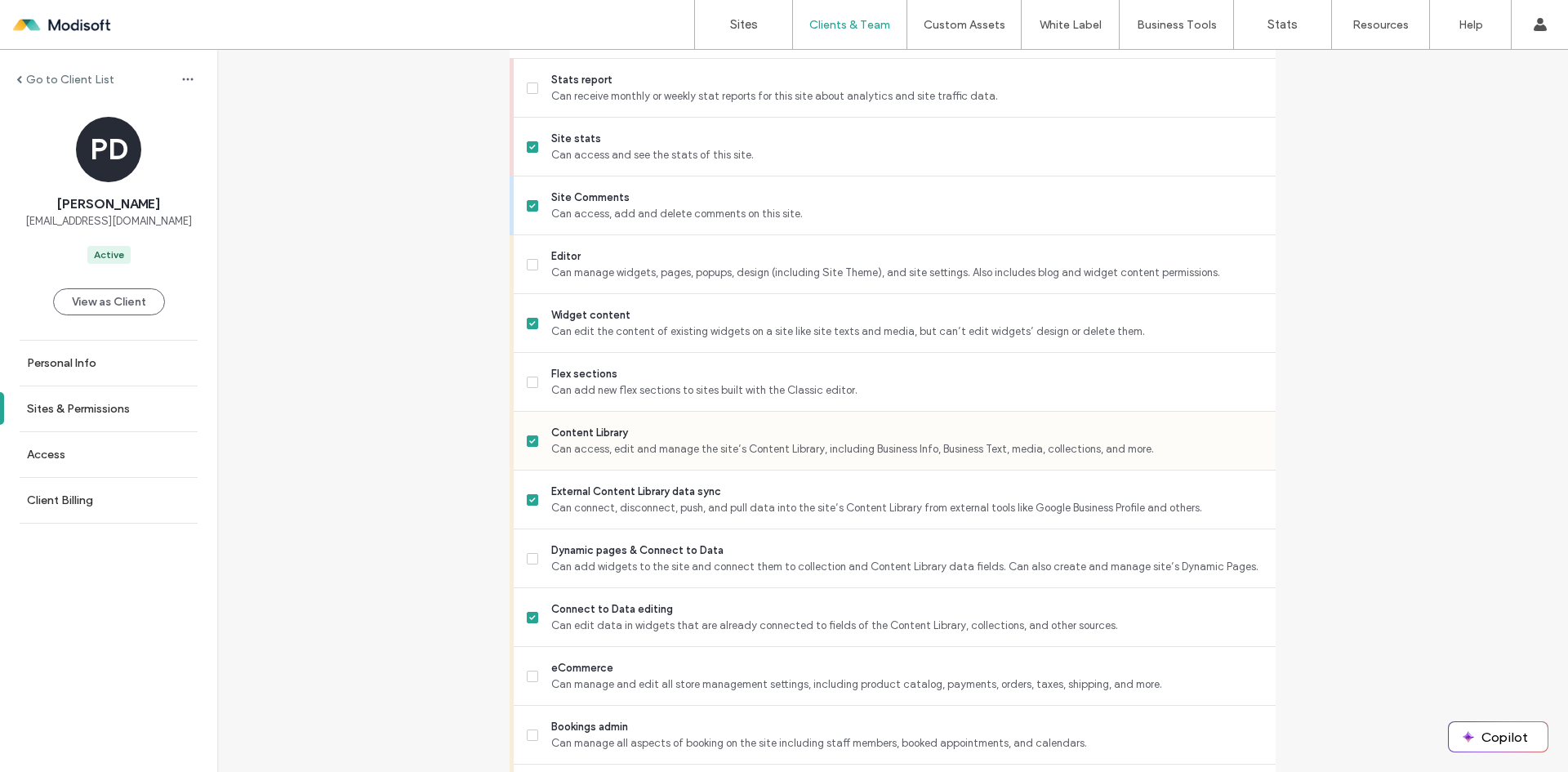
click at [529, 442] on icon at bounding box center [532, 441] width 6 height 5
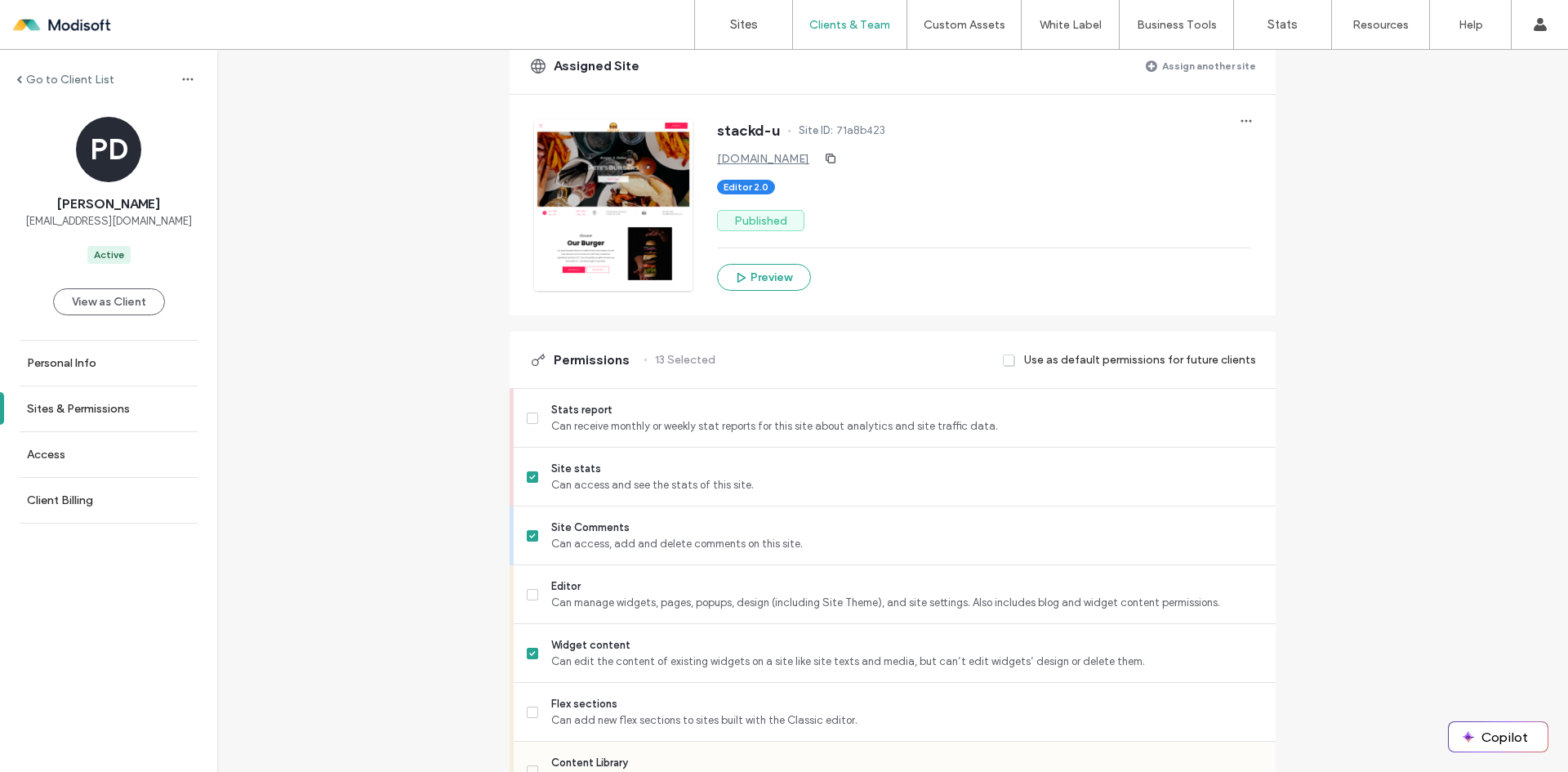
scroll to position [107, 0]
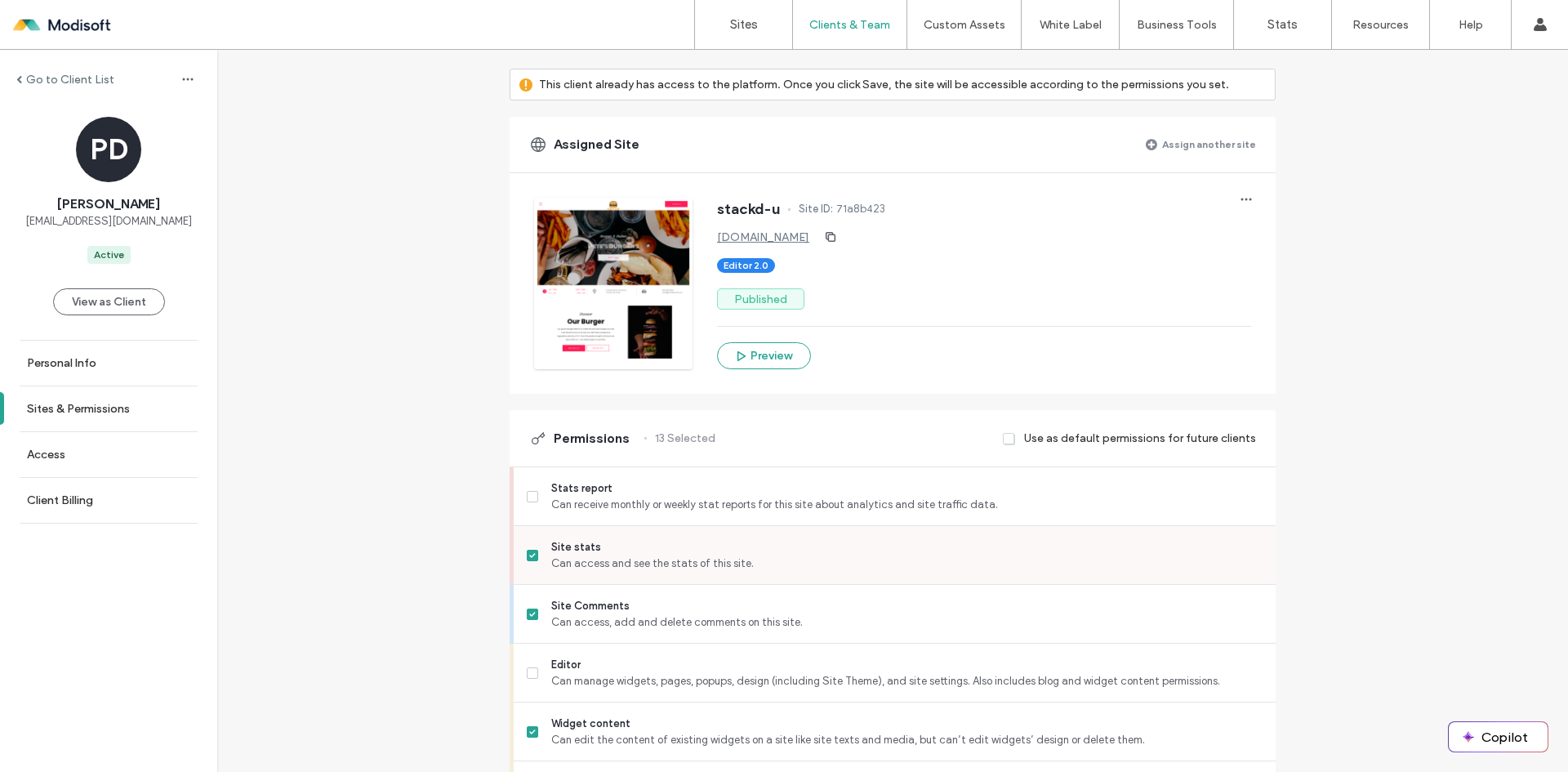
drag, startPoint x: 525, startPoint y: 555, endPoint x: 588, endPoint y: 554, distance: 63.0
click at [529, 554] on icon at bounding box center [533, 555] width 7 height 5
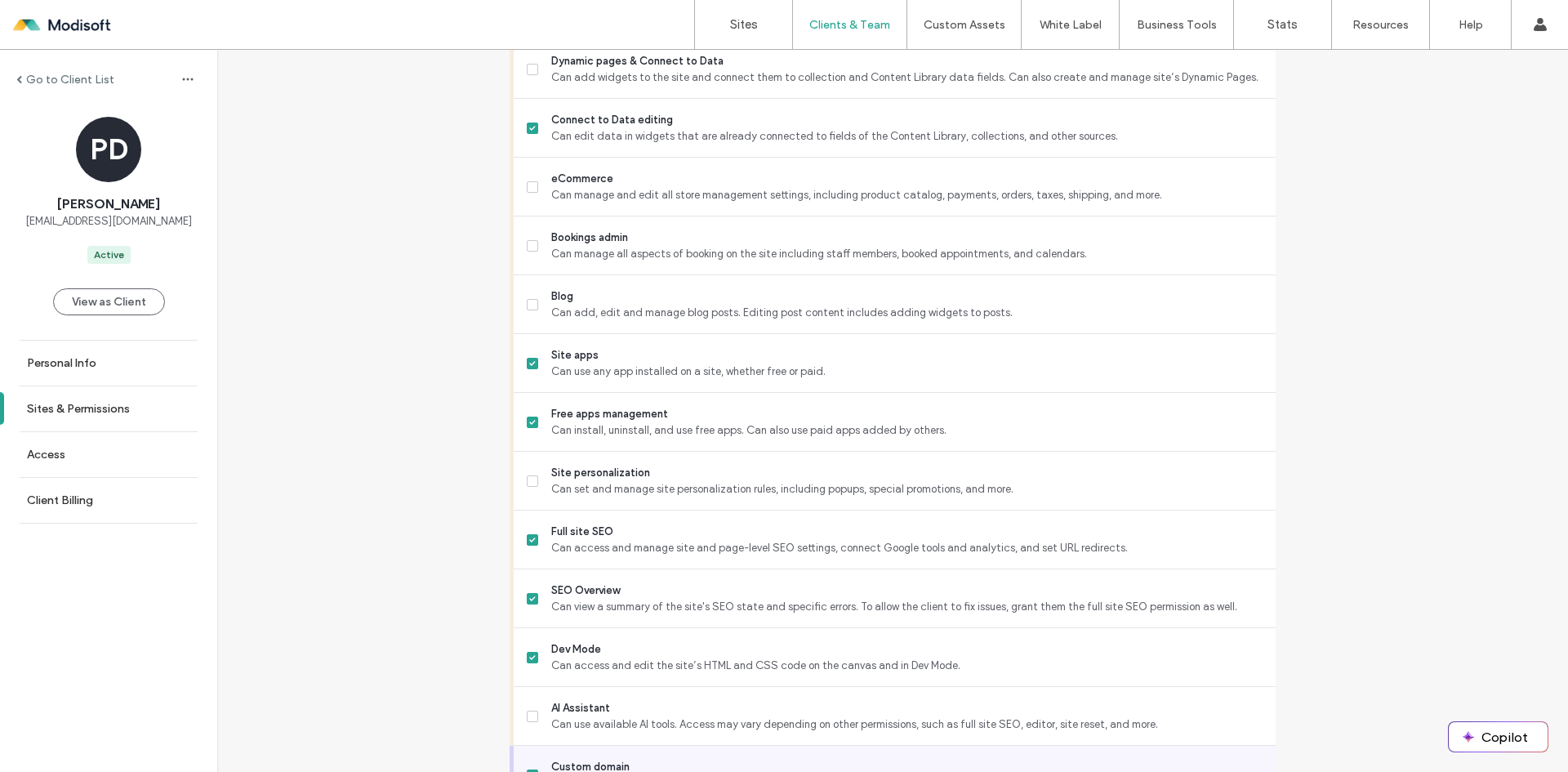
scroll to position [1332, 0]
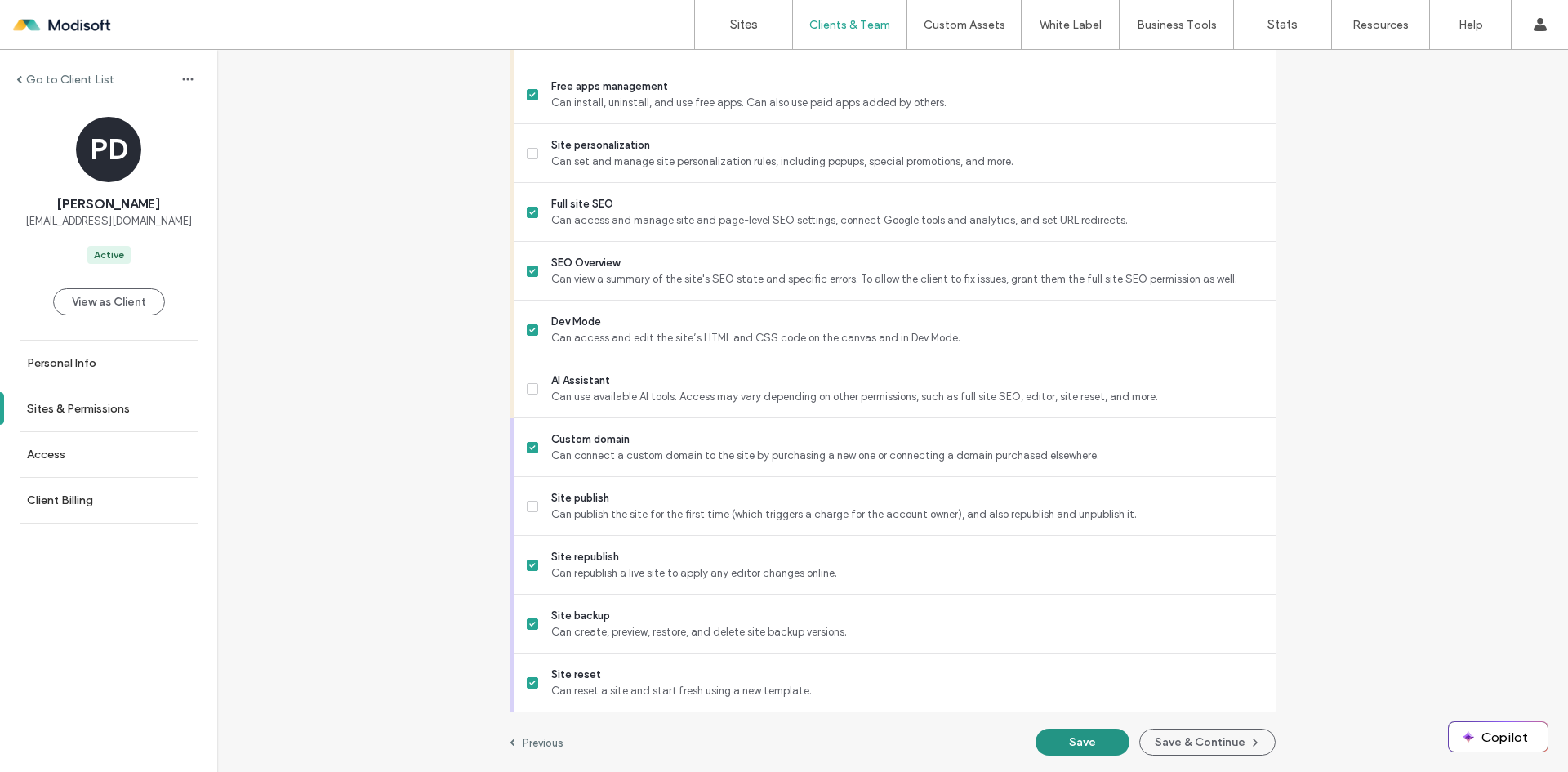
click at [1083, 745] on button "Save" at bounding box center [1082, 742] width 94 height 27
